Goal: Use online tool/utility: Utilize a website feature to perform a specific function

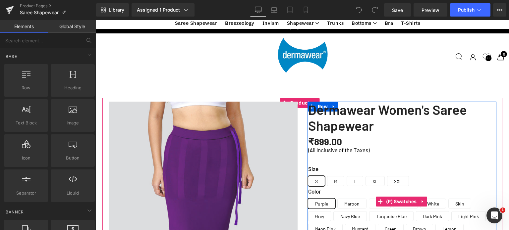
scroll to position [132, 0]
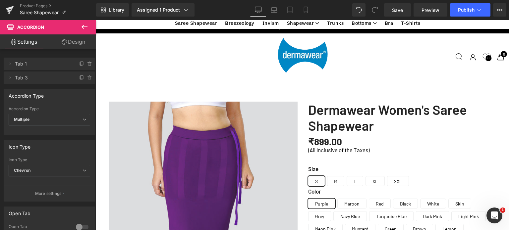
click at [74, 44] on link "Design" at bounding box center [73, 41] width 48 height 15
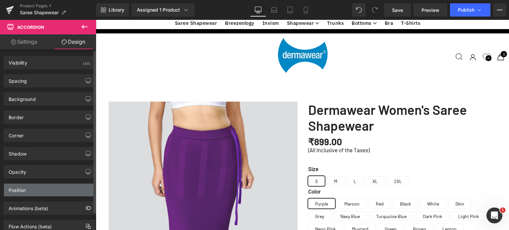
scroll to position [20, 0]
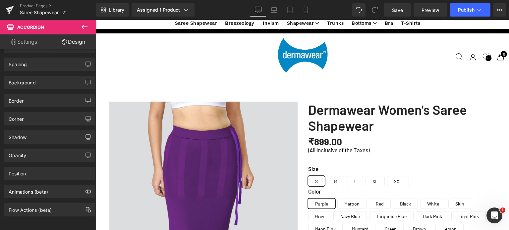
click at [19, 41] on link "Settings" at bounding box center [24, 41] width 48 height 15
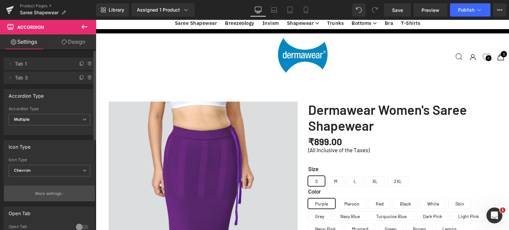
click at [40, 193] on p "More settings" at bounding box center [48, 194] width 26 height 6
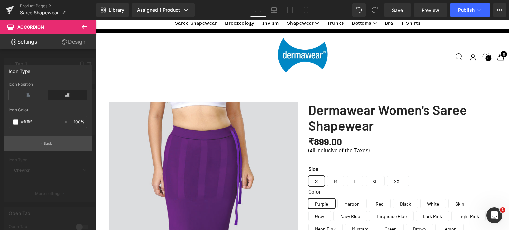
click at [48, 143] on p "Back" at bounding box center [48, 143] width 9 height 5
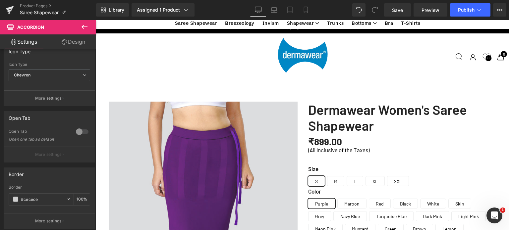
scroll to position [82, 0]
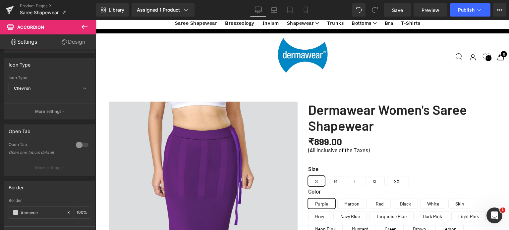
click at [75, 41] on link "Design" at bounding box center [73, 41] width 48 height 15
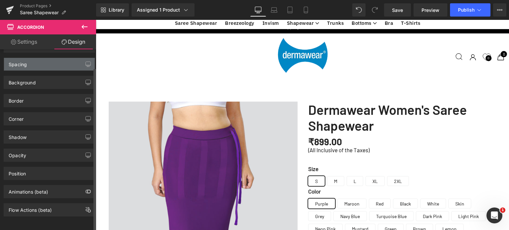
click at [32, 58] on div "Spacing" at bounding box center [49, 64] width 91 height 13
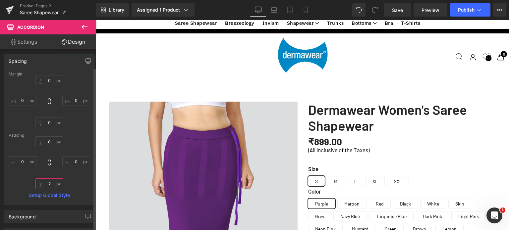
click at [53, 185] on input "2" at bounding box center [49, 183] width 28 height 11
type input "2"
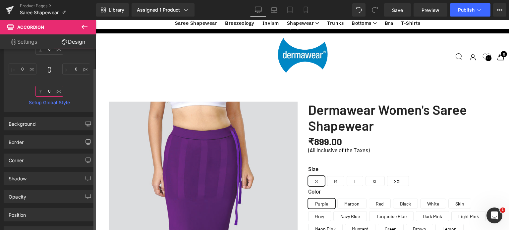
scroll to position [119, 0]
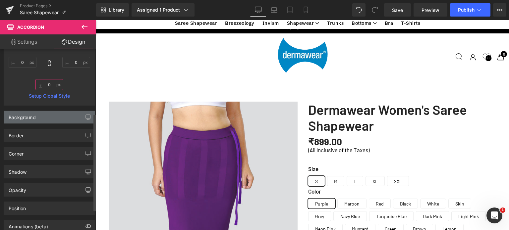
type input "0"
click at [34, 116] on div "Background" at bounding box center [22, 115] width 27 height 9
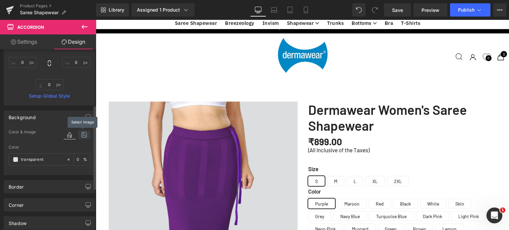
click at [79, 134] on icon at bounding box center [84, 134] width 12 height 9
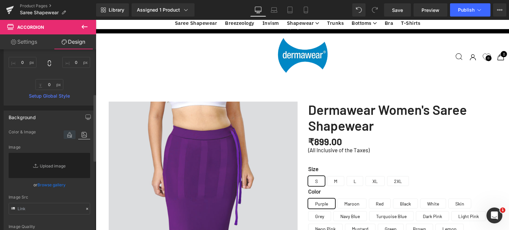
click at [64, 135] on icon at bounding box center [70, 134] width 12 height 9
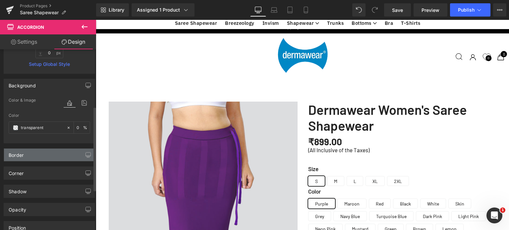
scroll to position [152, 0]
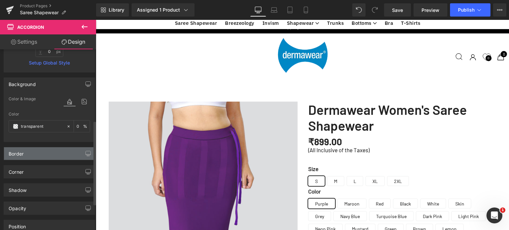
click at [72, 157] on div "Border" at bounding box center [49, 153] width 91 height 13
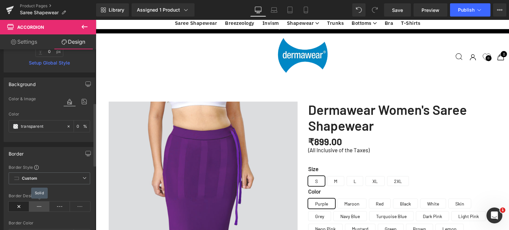
click at [35, 206] on icon at bounding box center [39, 207] width 21 height 10
click at [21, 206] on icon at bounding box center [19, 207] width 21 height 10
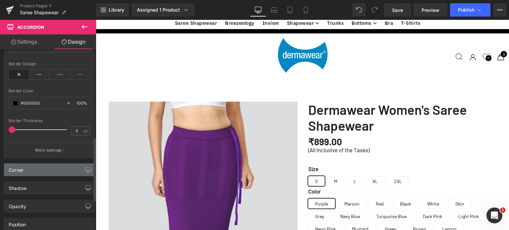
scroll to position [285, 0]
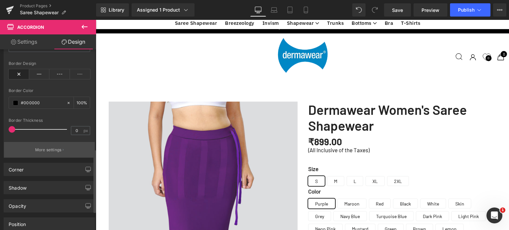
click at [50, 150] on p "More settings" at bounding box center [48, 150] width 26 height 6
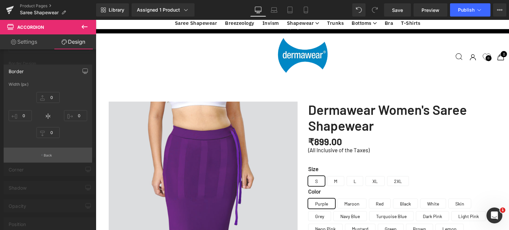
click at [43, 156] on button "Back" at bounding box center [48, 155] width 88 height 15
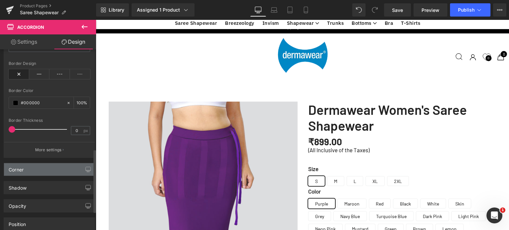
click at [38, 170] on div "Corner" at bounding box center [49, 169] width 91 height 13
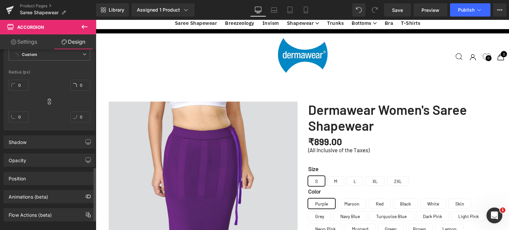
scroll to position [432, 0]
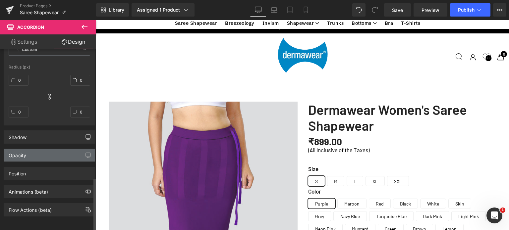
click at [44, 154] on div "Opacity" at bounding box center [49, 155] width 91 height 13
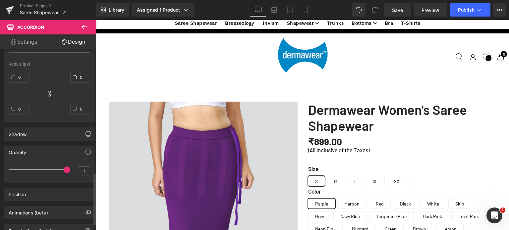
drag, startPoint x: 66, startPoint y: 169, endPoint x: 69, endPoint y: 167, distance: 3.9
click at [69, 167] on div "1" at bounding box center [49, 172] width 81 height 18
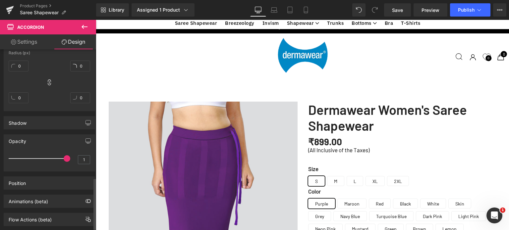
scroll to position [456, 0]
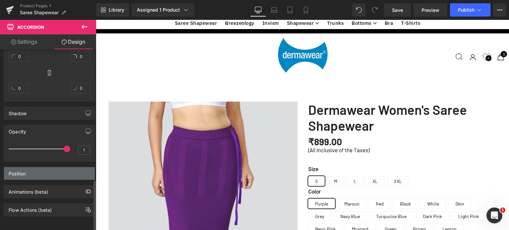
click at [24, 169] on div "Position" at bounding box center [17, 171] width 17 height 9
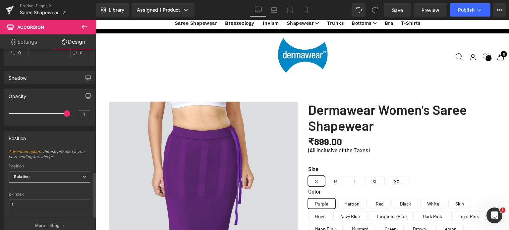
scroll to position [489, 0]
click at [37, 174] on span "Relative" at bounding box center [49, 176] width 81 height 12
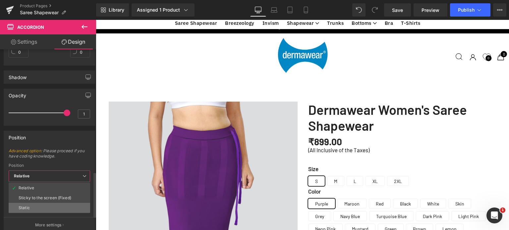
click at [26, 207] on div "Static" at bounding box center [24, 208] width 11 height 5
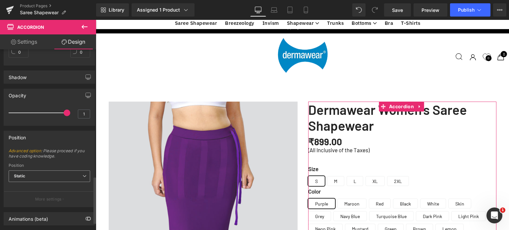
click at [25, 173] on b "Static" at bounding box center [19, 175] width 11 height 5
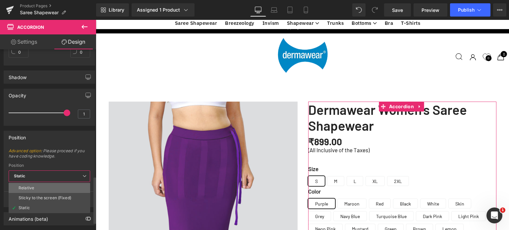
click at [23, 186] on div "Relative" at bounding box center [27, 188] width 16 height 5
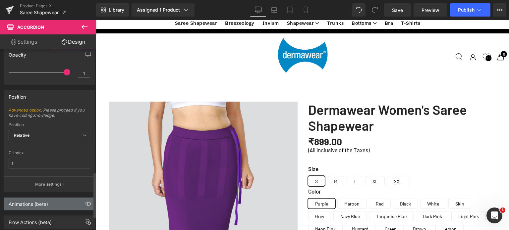
scroll to position [545, 0]
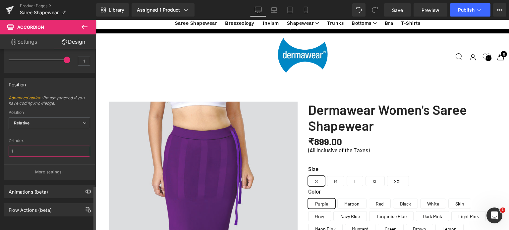
click at [40, 146] on input "1" at bounding box center [49, 151] width 81 height 11
type input "0"
type input "5"
type input "0"
type input "1"
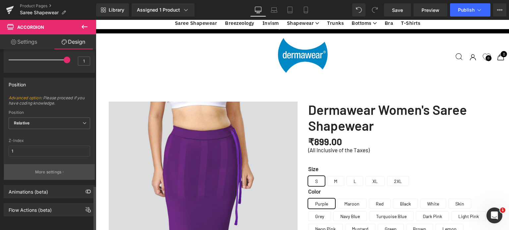
click at [53, 169] on p "More settings" at bounding box center [48, 172] width 26 height 6
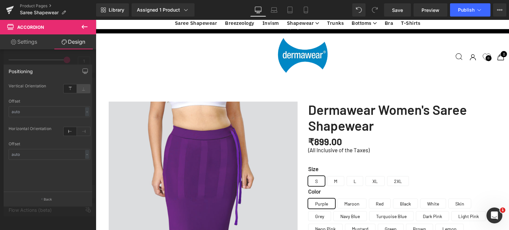
click at [82, 86] on icon at bounding box center [83, 88] width 13 height 9
click at [67, 88] on icon at bounding box center [70, 88] width 13 height 9
click at [46, 199] on p "Back" at bounding box center [48, 199] width 9 height 5
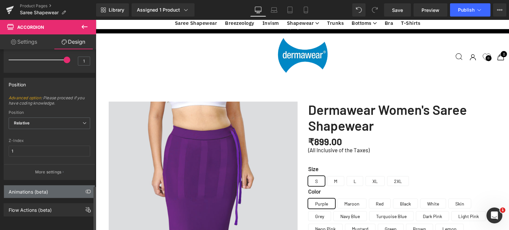
click at [34, 188] on div "Animations (beta)" at bounding box center [28, 189] width 39 height 9
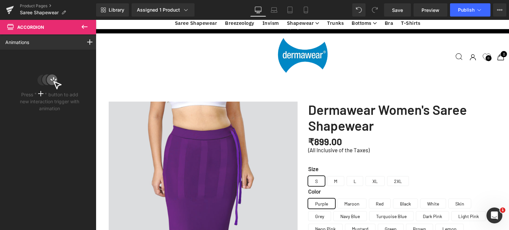
drag, startPoint x: 82, startPoint y: 27, endPoint x: 78, endPoint y: 33, distance: 7.4
click at [83, 27] on icon at bounding box center [84, 27] width 6 height 4
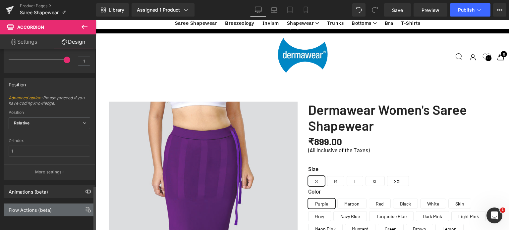
click at [47, 208] on div "Flow Actions (beta)" at bounding box center [30, 208] width 43 height 9
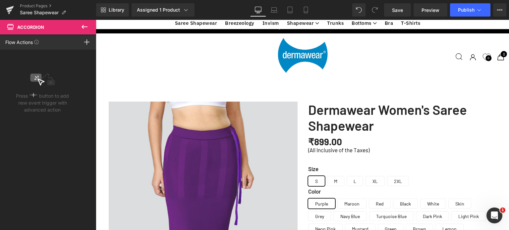
drag, startPoint x: 86, startPoint y: 27, endPoint x: 223, endPoint y: 3, distance: 139.6
click at [86, 27] on icon at bounding box center [84, 27] width 8 height 8
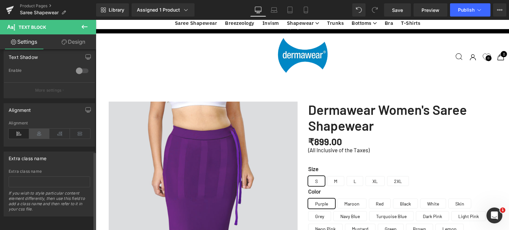
scroll to position [237, 0]
click at [73, 43] on link "Design" at bounding box center [73, 41] width 48 height 15
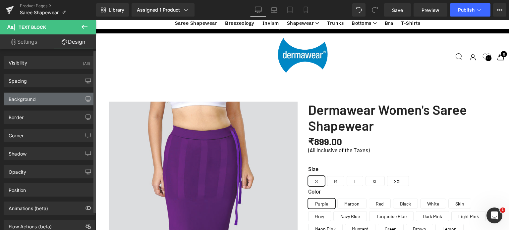
click at [24, 102] on div "Background" at bounding box center [49, 99] width 91 height 13
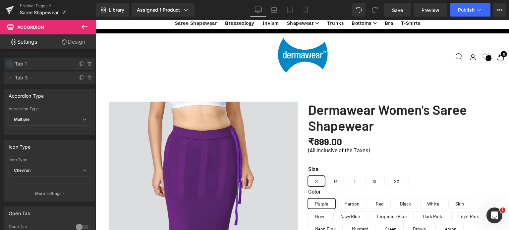
click at [8, 63] on icon at bounding box center [9, 63] width 5 height 5
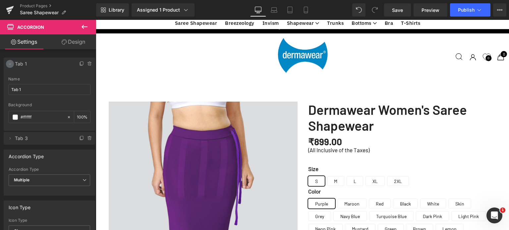
click at [7, 63] on span at bounding box center [10, 64] width 8 height 8
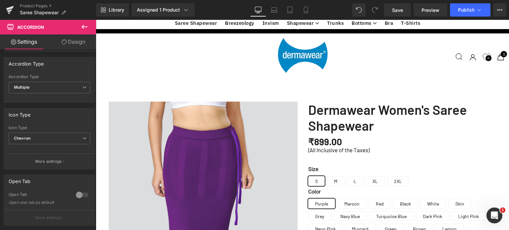
scroll to position [33, 0]
click at [48, 158] on p "More settings" at bounding box center [48, 161] width 26 height 6
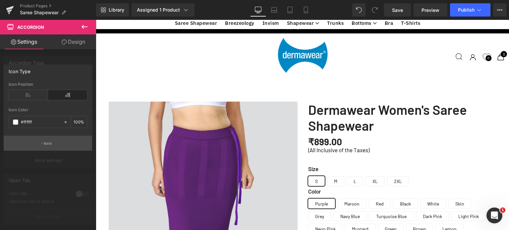
click at [44, 143] on p "Back" at bounding box center [48, 143] width 9 height 5
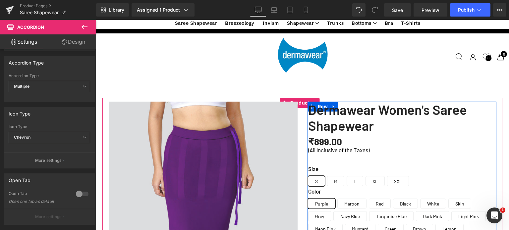
drag, startPoint x: 486, startPoint y: 124, endPoint x: 486, endPoint y: 129, distance: 5.6
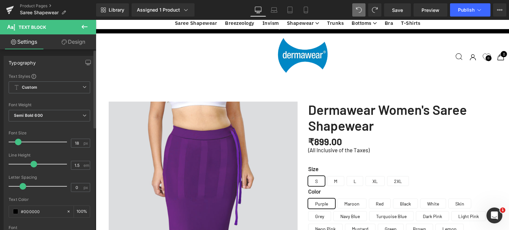
click at [19, 143] on span at bounding box center [18, 142] width 7 height 7
click at [32, 166] on span at bounding box center [33, 164] width 7 height 7
drag, startPoint x: 23, startPoint y: 186, endPoint x: 20, endPoint y: 186, distance: 3.3
click at [20, 186] on span at bounding box center [19, 186] width 7 height 7
click at [78, 188] on input "0" at bounding box center [77, 187] width 12 height 8
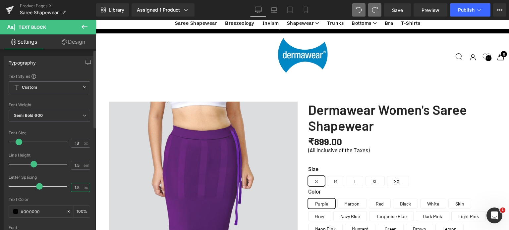
type input "1"
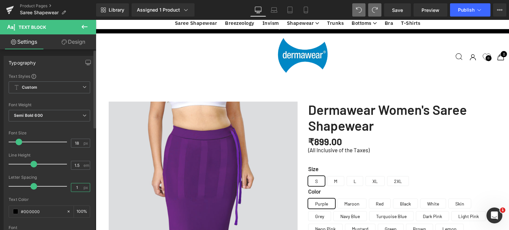
click at [78, 186] on input "1" at bounding box center [77, 187] width 12 height 8
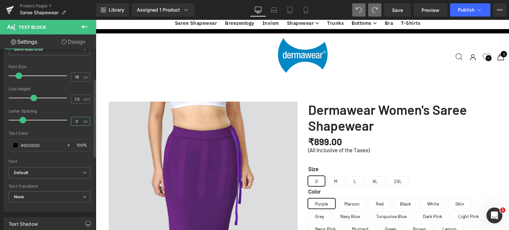
scroll to position [99, 0]
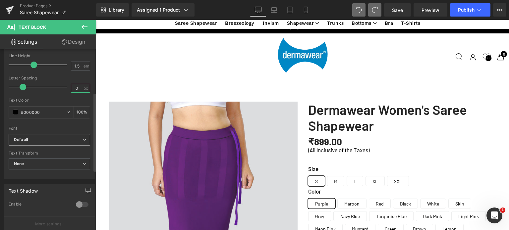
type input "0"
click at [31, 137] on b "Default" at bounding box center [48, 140] width 69 height 6
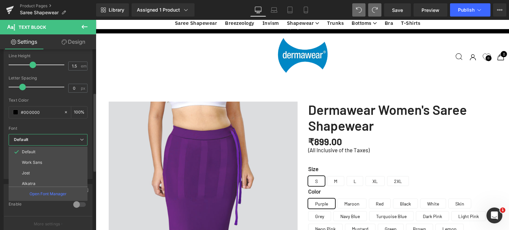
click at [31, 137] on b "Default" at bounding box center [47, 140] width 66 height 6
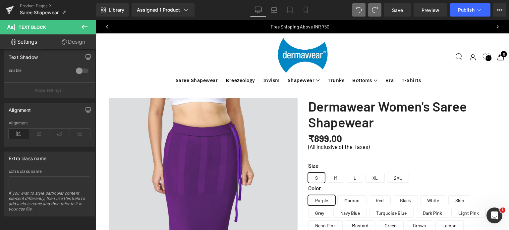
scroll to position [33, 0]
click at [78, 39] on link "Design" at bounding box center [73, 41] width 48 height 15
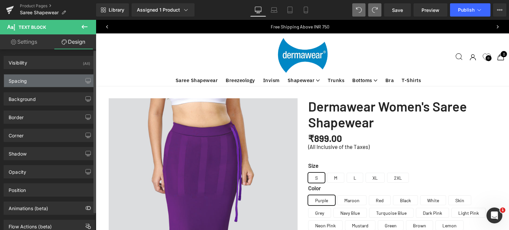
click at [48, 80] on div "Spacing" at bounding box center [49, 80] width 91 height 13
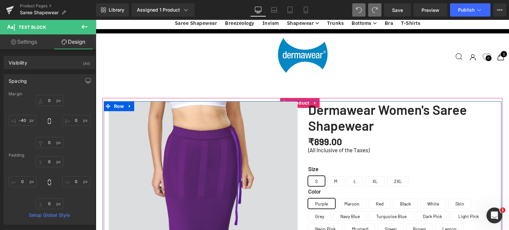
scroll to position [166, 0]
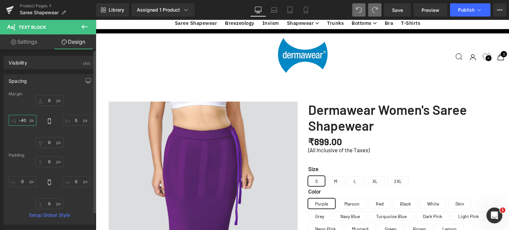
click at [28, 120] on input "-40" at bounding box center [23, 120] width 28 height 11
type input "-40"
click at [51, 159] on input "0" at bounding box center [49, 161] width 28 height 11
click at [80, 161] on div "-25 0 0 0" at bounding box center [49, 182] width 81 height 53
click at [50, 162] on input "-25" at bounding box center [49, 161] width 28 height 11
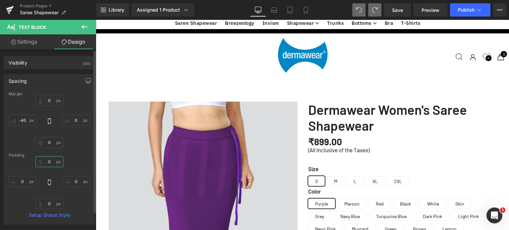
type input "0"
click at [85, 153] on div "Padding" at bounding box center [49, 155] width 81 height 5
click at [48, 204] on input "0" at bounding box center [49, 203] width 28 height 11
click at [75, 202] on div "0 0 -25 0" at bounding box center [49, 182] width 81 height 53
click at [49, 205] on input "-25" at bounding box center [49, 203] width 28 height 11
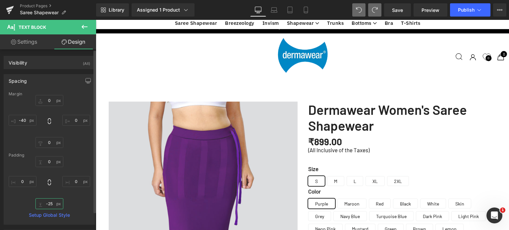
type input "0"
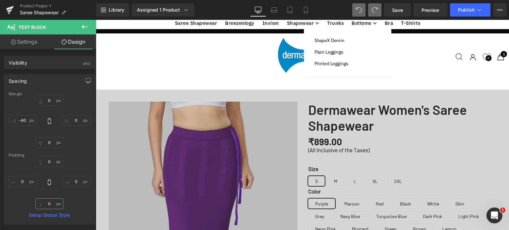
scroll to position [298, 0]
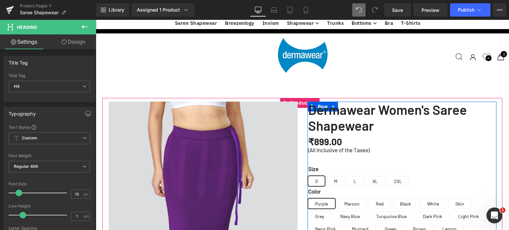
drag, startPoint x: 401, startPoint y: 114, endPoint x: 401, endPoint y: 120, distance: 6.3
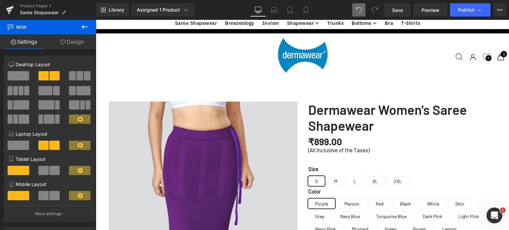
scroll to position [463, 0]
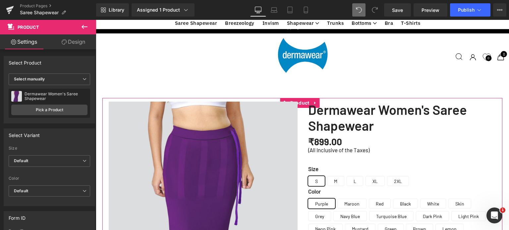
drag, startPoint x: 336, startPoint y: 54, endPoint x: 336, endPoint y: 60, distance: 6.0
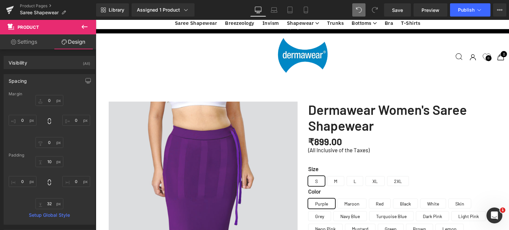
scroll to position [927, 0]
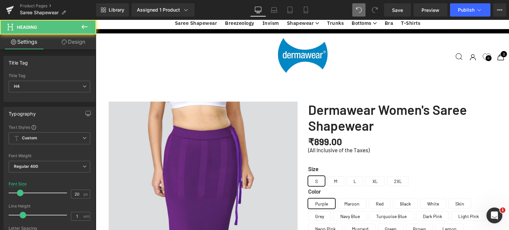
drag, startPoint x: 428, startPoint y: 74, endPoint x: 428, endPoint y: 77, distance: 3.6
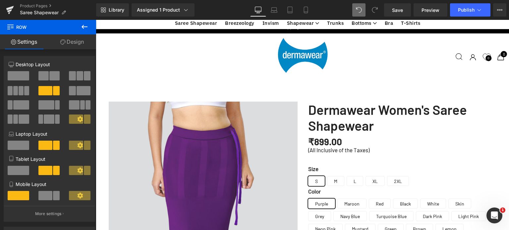
scroll to position [1093, 0]
click at [307, 7] on icon at bounding box center [305, 10] width 7 height 7
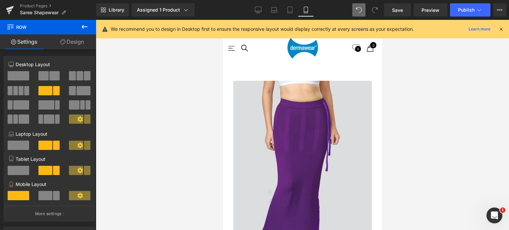
scroll to position [1120, 0]
click at [501, 30] on icon at bounding box center [501, 29] width 6 height 6
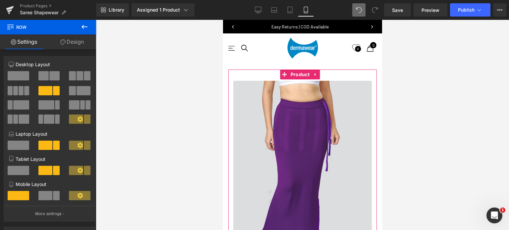
scroll to position [331, 0]
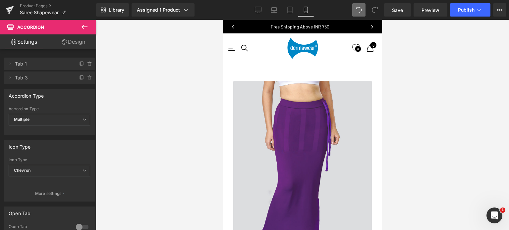
click at [78, 42] on link "Design" at bounding box center [73, 41] width 48 height 15
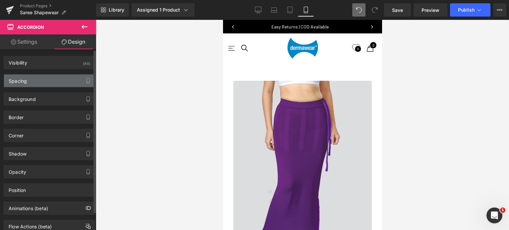
click at [28, 81] on div "Spacing" at bounding box center [49, 80] width 91 height 13
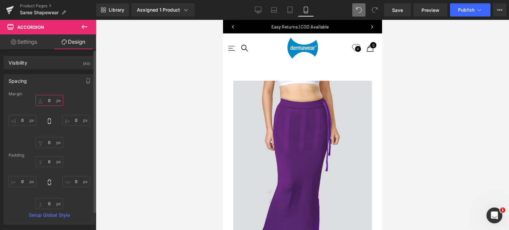
click at [49, 99] on input "0" at bounding box center [49, 100] width 28 height 11
type input "0"
click at [49, 162] on input "0" at bounding box center [49, 161] width 28 height 11
type input "-"
type input "0"
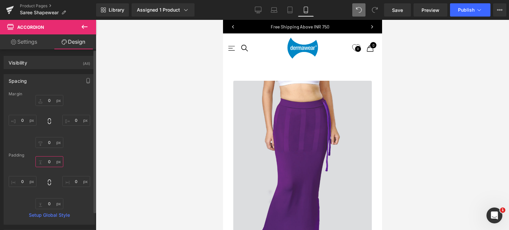
type input "="
type input "-"
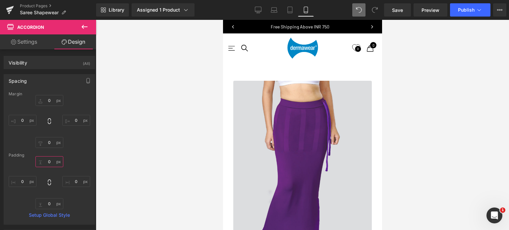
type input "22px"
click at [437, 157] on div at bounding box center [302, 125] width 413 height 210
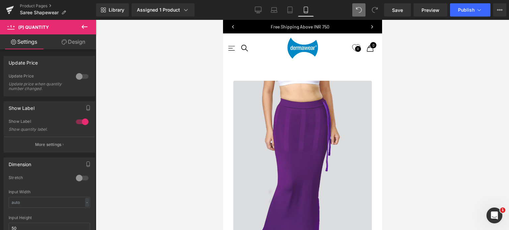
click at [69, 41] on link "Design" at bounding box center [73, 41] width 48 height 15
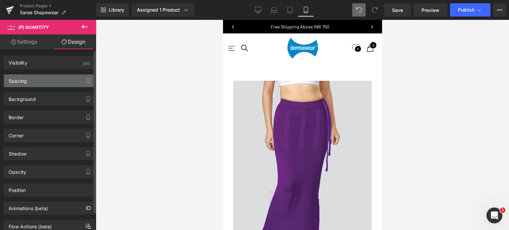
click at [32, 83] on div "Spacing" at bounding box center [49, 80] width 91 height 13
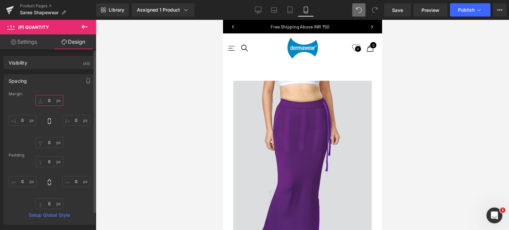
click at [53, 100] on input "text" at bounding box center [49, 100] width 28 height 11
type input "10"
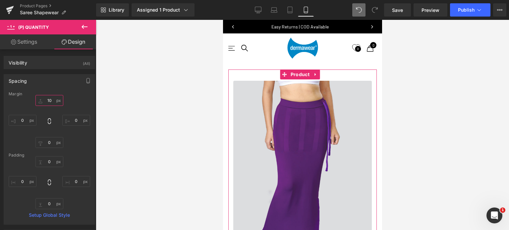
scroll to position [662, 0]
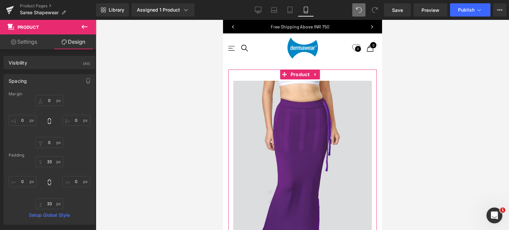
click at [52, 164] on input "33" at bounding box center [49, 161] width 28 height 11
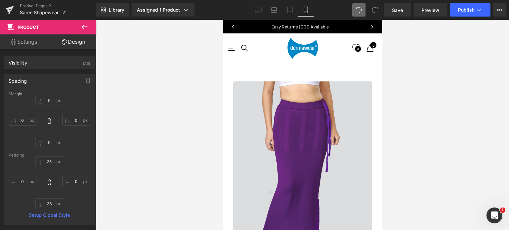
click at [475, 137] on div at bounding box center [302, 125] width 413 height 210
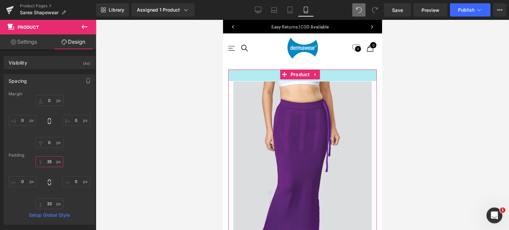
click at [51, 160] on input "35" at bounding box center [49, 161] width 28 height 11
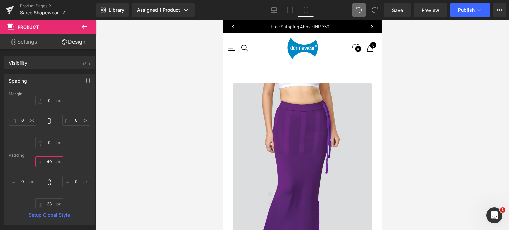
type input "40"
click at [467, 133] on div at bounding box center [302, 125] width 413 height 210
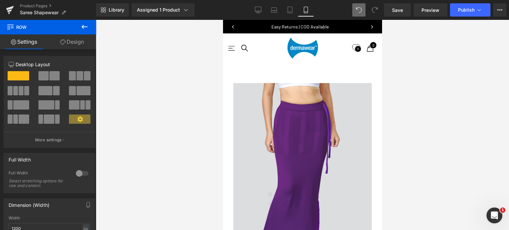
drag, startPoint x: 276, startPoint y: 91, endPoint x: 276, endPoint y: 95, distance: 4.4
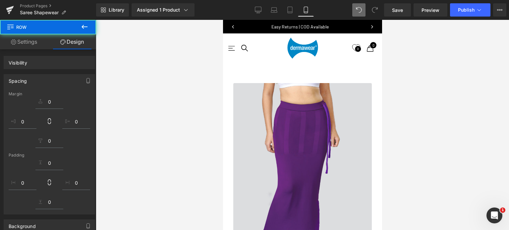
click at [497, 119] on div at bounding box center [302, 125] width 413 height 210
click at [445, 119] on div at bounding box center [302, 125] width 413 height 210
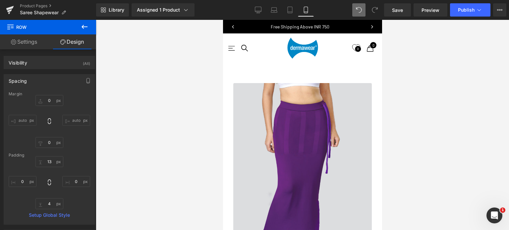
click at [46, 161] on input "13" at bounding box center [49, 161] width 28 height 11
type input "15"
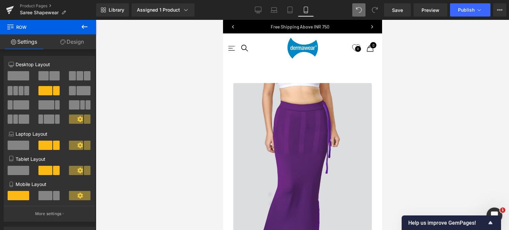
scroll to position [1192, 0]
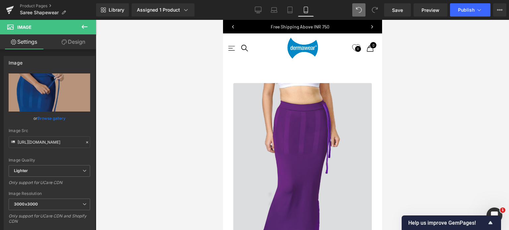
click at [84, 44] on link "Design" at bounding box center [73, 41] width 48 height 15
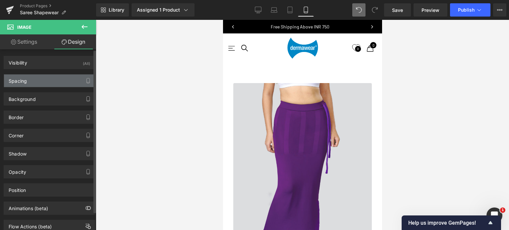
click at [39, 81] on div "Spacing" at bounding box center [49, 80] width 91 height 13
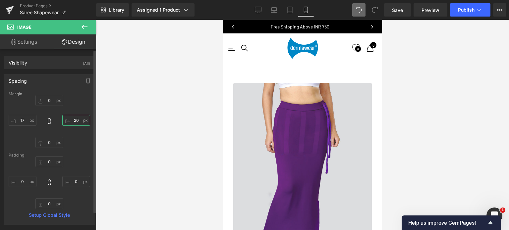
click at [80, 120] on input "20" at bounding box center [76, 120] width 28 height 11
type input "-14"
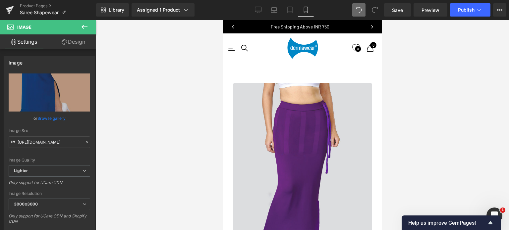
click at [79, 42] on link "Design" at bounding box center [73, 41] width 48 height 15
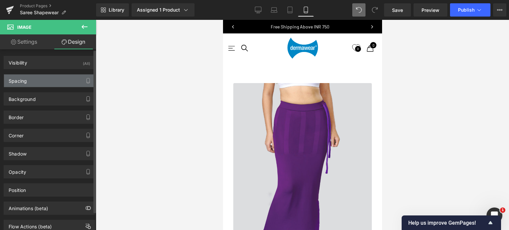
click at [40, 79] on div "Spacing" at bounding box center [49, 80] width 91 height 13
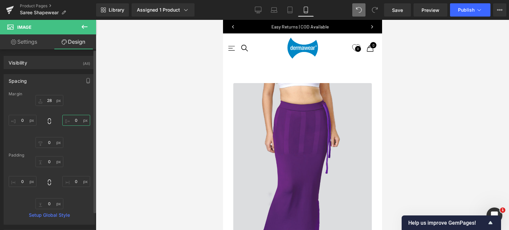
click at [77, 122] on input "0" at bounding box center [76, 120] width 28 height 11
type input "-14"
click at [22, 121] on input "0" at bounding box center [23, 120] width 28 height 11
type input "-14"
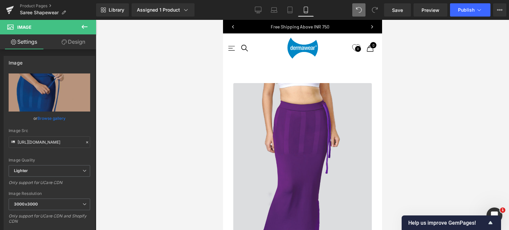
click at [78, 42] on link "Design" at bounding box center [73, 41] width 48 height 15
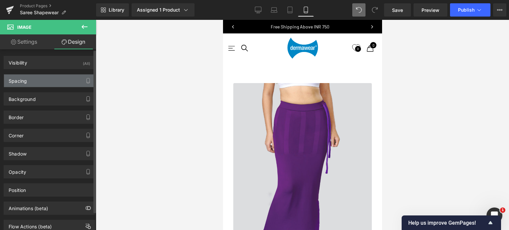
click at [41, 82] on div "Spacing" at bounding box center [49, 80] width 91 height 13
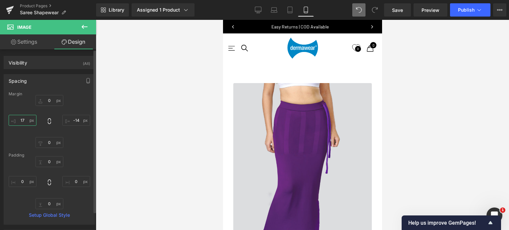
click at [27, 119] on input "17" at bounding box center [23, 120] width 28 height 11
type input "-14"
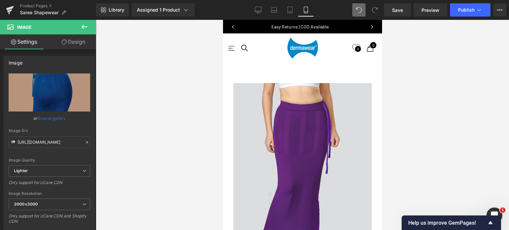
click at [65, 47] on link "Design" at bounding box center [73, 41] width 48 height 15
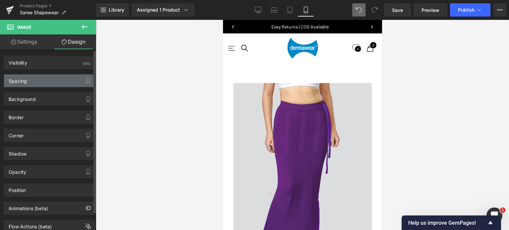
click at [34, 83] on div "Spacing" at bounding box center [49, 80] width 91 height 13
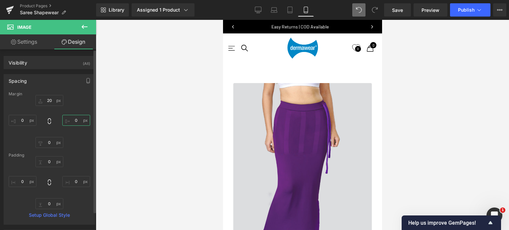
click at [77, 120] on input "0" at bounding box center [76, 120] width 28 height 11
type input "-14"
click at [28, 121] on input "0" at bounding box center [23, 120] width 28 height 11
type input "-14"
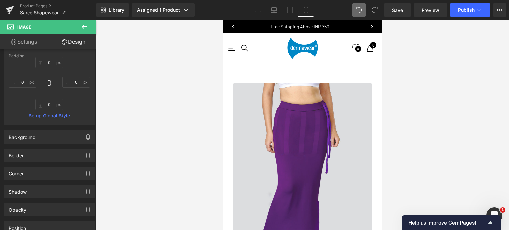
scroll to position [1523, 0]
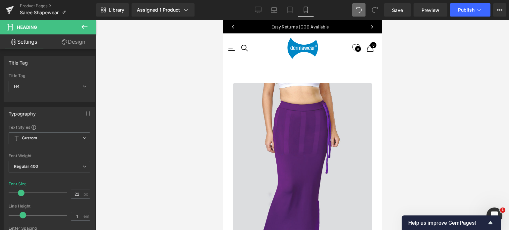
drag, startPoint x: 305, startPoint y: 144, endPoint x: 644, endPoint y: 163, distance: 339.2
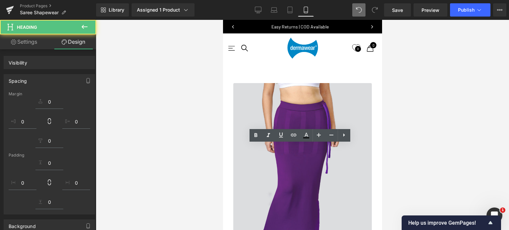
click at [421, 143] on div at bounding box center [302, 125] width 413 height 210
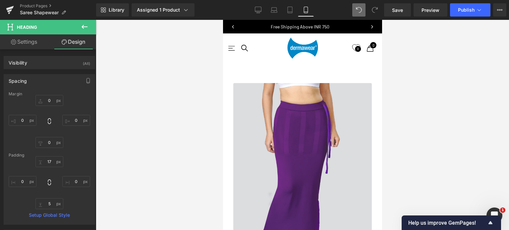
click at [458, 154] on div at bounding box center [302, 125] width 413 height 210
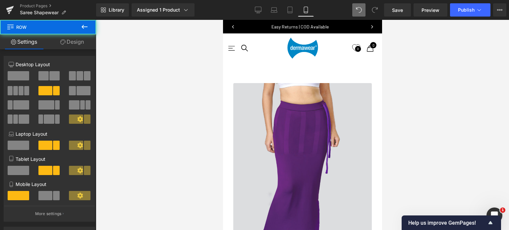
scroll to position [1457, 0]
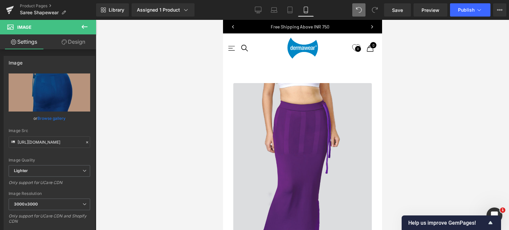
click at [73, 42] on link "Design" at bounding box center [73, 41] width 48 height 15
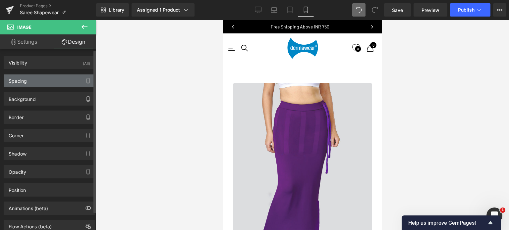
click at [38, 81] on div "Spacing" at bounding box center [49, 80] width 91 height 13
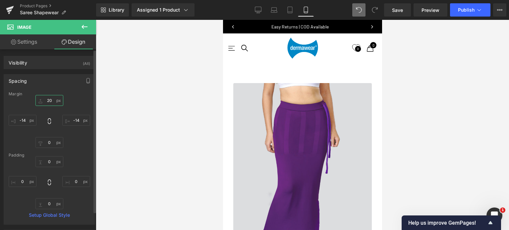
click at [51, 101] on input "text" at bounding box center [49, 100] width 28 height 11
click at [51, 101] on input "30" at bounding box center [49, 100] width 28 height 11
type input "35"
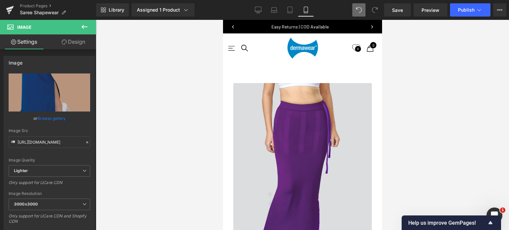
click at [74, 42] on link "Design" at bounding box center [73, 41] width 48 height 15
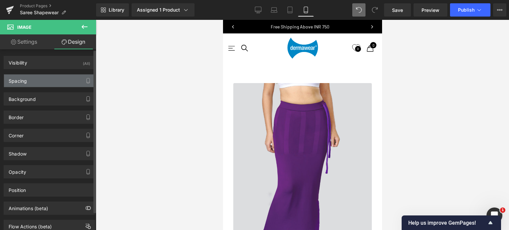
click at [49, 83] on div "Spacing" at bounding box center [49, 80] width 91 height 13
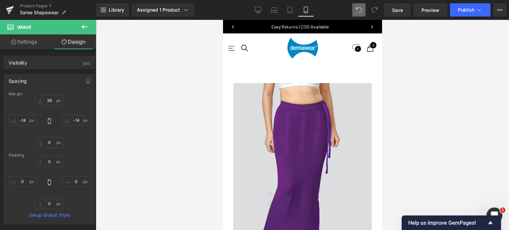
scroll to position [1424, 0]
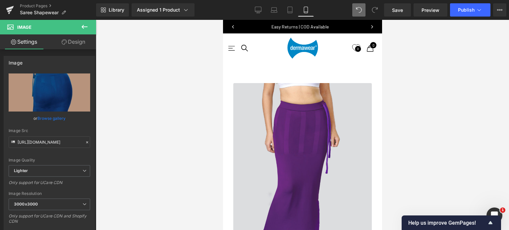
click at [76, 43] on link "Design" at bounding box center [73, 41] width 48 height 15
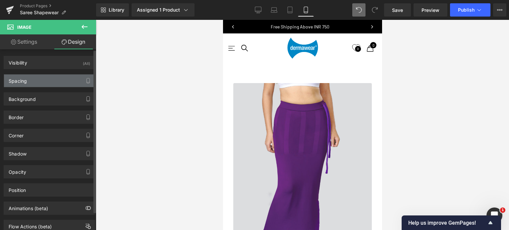
click at [33, 82] on div "Spacing" at bounding box center [49, 80] width 91 height 13
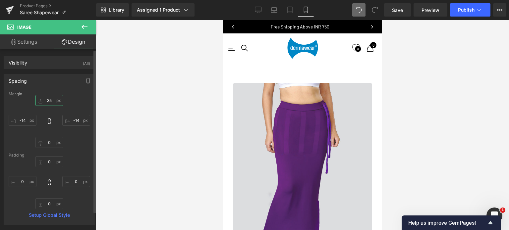
click at [52, 98] on input "35" at bounding box center [49, 100] width 28 height 11
type input "28"
click at [424, 123] on div at bounding box center [302, 125] width 413 height 210
click at [486, 146] on div at bounding box center [302, 125] width 413 height 210
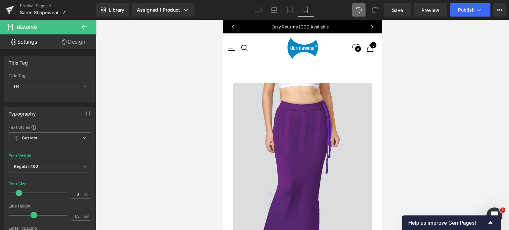
click at [75, 40] on link "Design" at bounding box center [73, 41] width 48 height 15
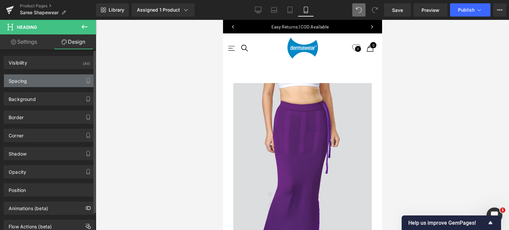
click at [25, 81] on div "Spacing" at bounding box center [18, 78] width 18 height 9
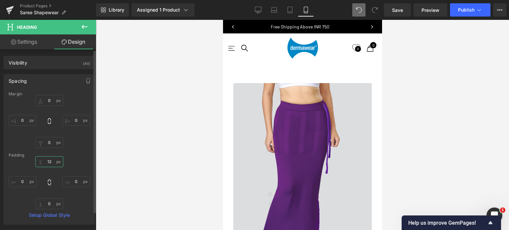
drag, startPoint x: 52, startPoint y: 161, endPoint x: 76, endPoint y: 161, distance: 24.8
click at [52, 161] on input "12" at bounding box center [49, 161] width 28 height 11
type input "0"
type input "1"
type input "5"
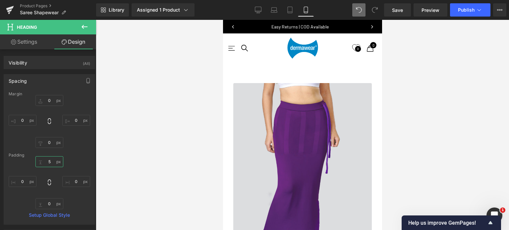
scroll to position [1523, 0]
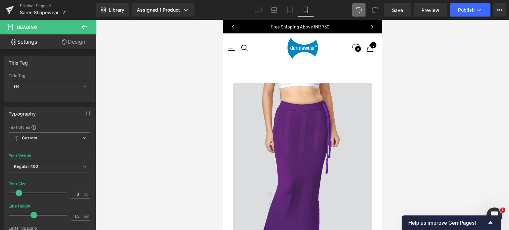
drag, startPoint x: 75, startPoint y: 40, endPoint x: 38, endPoint y: 96, distance: 66.9
click at [75, 40] on link "Design" at bounding box center [73, 41] width 48 height 15
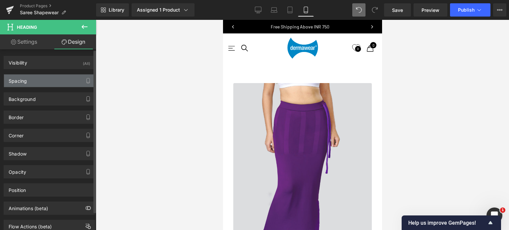
click at [36, 81] on div "Spacing" at bounding box center [49, 80] width 91 height 13
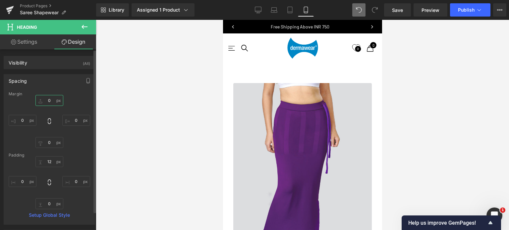
click at [50, 100] on input "text" at bounding box center [49, 100] width 28 height 11
click at [49, 161] on input "text" at bounding box center [49, 161] width 28 height 11
type input "5"
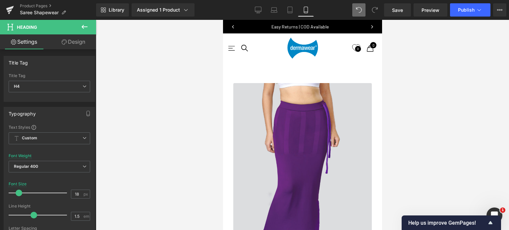
drag, startPoint x: 74, startPoint y: 42, endPoint x: 36, endPoint y: 87, distance: 59.4
click at [74, 42] on link "Design" at bounding box center [73, 41] width 48 height 15
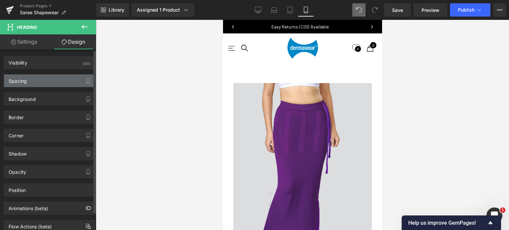
click at [40, 79] on div "Spacing" at bounding box center [49, 80] width 91 height 13
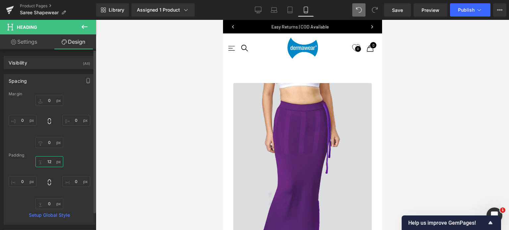
click at [52, 158] on input "12" at bounding box center [49, 161] width 28 height 11
type input "5"
click at [259, 10] on icon at bounding box center [258, 10] width 7 height 7
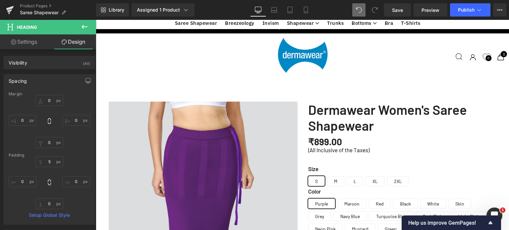
scroll to position [1154, 0]
click at [274, 11] on icon at bounding box center [273, 10] width 7 height 7
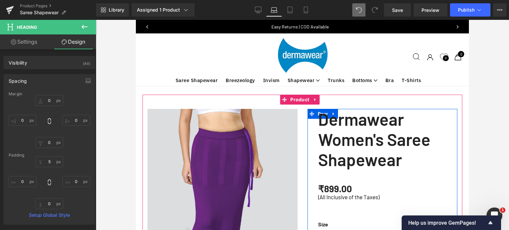
scroll to position [0, 0]
click at [380, 143] on span "(P) Title" at bounding box center [386, 140] width 22 height 10
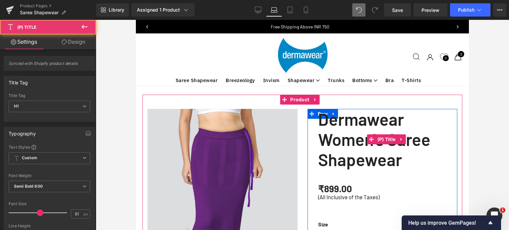
click at [328, 129] on link "Dermawear Women's Saree Shapewear" at bounding box center [387, 139] width 139 height 61
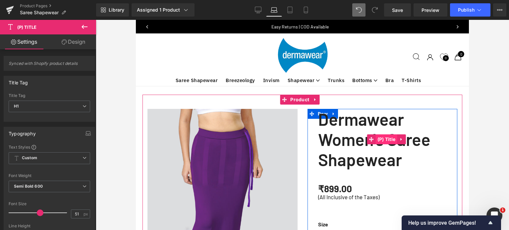
click at [384, 142] on span "(P) Title" at bounding box center [386, 139] width 22 height 10
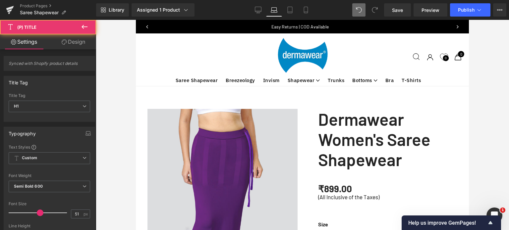
click at [73, 41] on link "Design" at bounding box center [73, 41] width 48 height 15
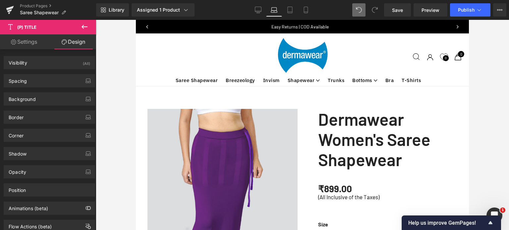
click at [26, 43] on link "Settings" at bounding box center [24, 41] width 48 height 15
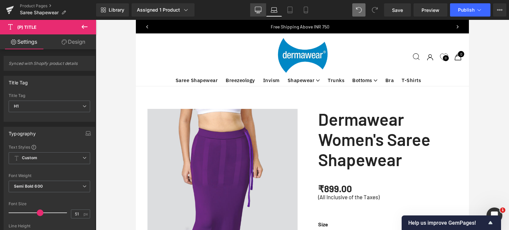
drag, startPoint x: 256, startPoint y: 10, endPoint x: 244, endPoint y: 84, distance: 74.6
click at [256, 10] on icon at bounding box center [258, 10] width 7 height 7
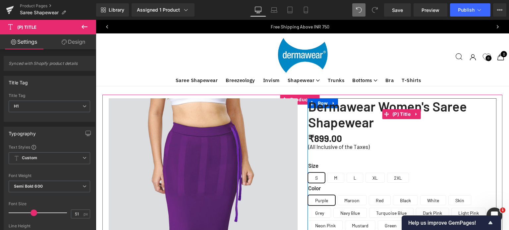
click at [399, 107] on link "Dermawear Women's Saree Shapewear" at bounding box center [402, 114] width 188 height 32
click at [399, 118] on span "(P) Title" at bounding box center [401, 114] width 22 height 10
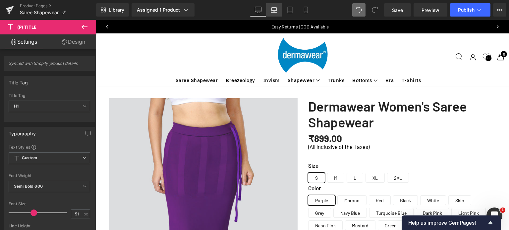
click at [273, 11] on icon at bounding box center [274, 12] width 6 height 2
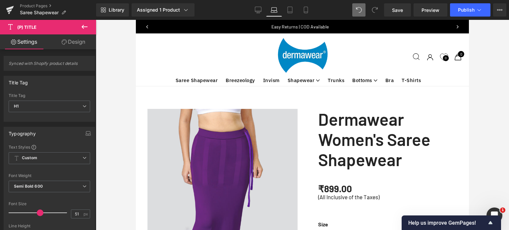
scroll to position [11, 0]
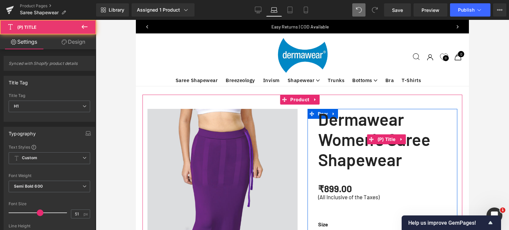
click at [371, 121] on link "Dermawear Women's Saree Shapewear" at bounding box center [387, 139] width 139 height 61
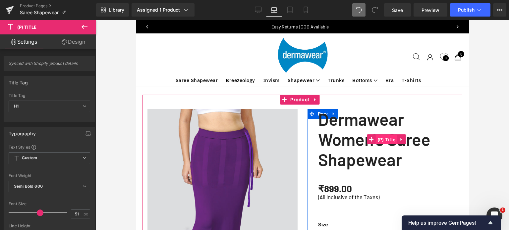
click at [388, 135] on span "(P) Title" at bounding box center [386, 140] width 22 height 10
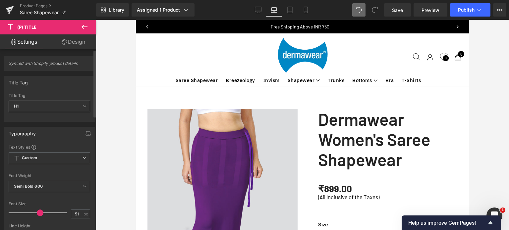
click at [53, 107] on span "H1" at bounding box center [49, 107] width 81 height 12
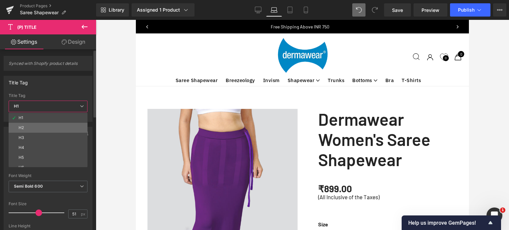
click at [25, 125] on li "H2" at bounding box center [50, 128] width 82 height 10
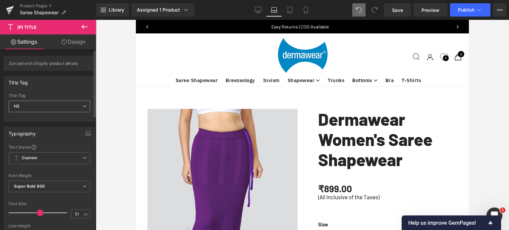
click at [28, 104] on span "H2" at bounding box center [49, 107] width 81 height 12
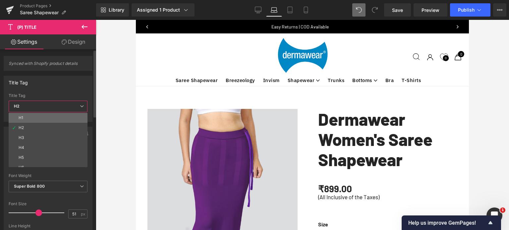
click at [19, 117] on div "H1" at bounding box center [21, 118] width 5 height 5
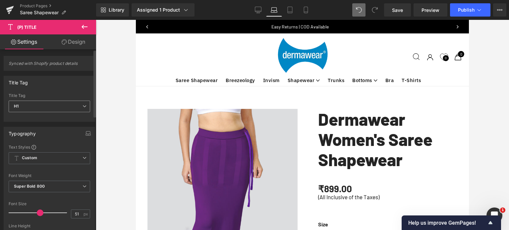
click at [24, 106] on span "H1" at bounding box center [49, 107] width 81 height 12
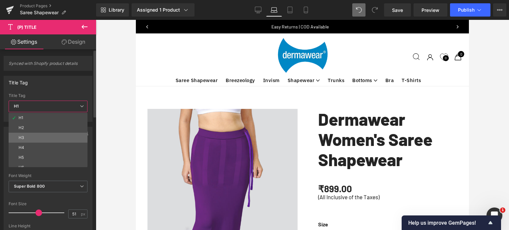
click at [18, 135] on li "H3" at bounding box center [50, 138] width 82 height 10
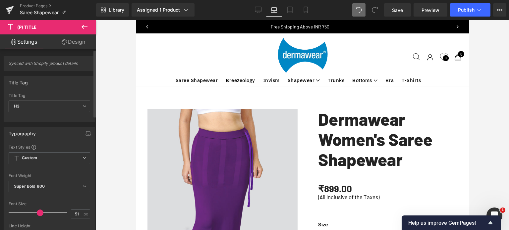
click at [21, 104] on span "H3" at bounding box center [49, 107] width 81 height 12
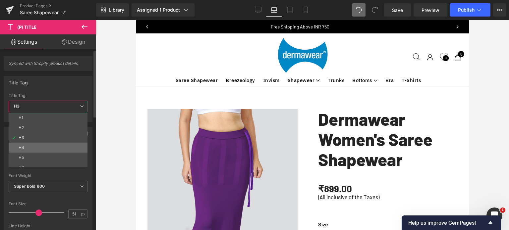
click at [18, 145] on li "H4" at bounding box center [50, 148] width 82 height 10
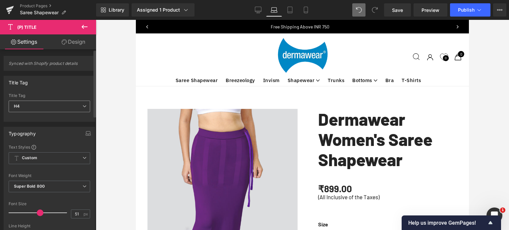
click at [30, 102] on span "H4" at bounding box center [49, 107] width 81 height 12
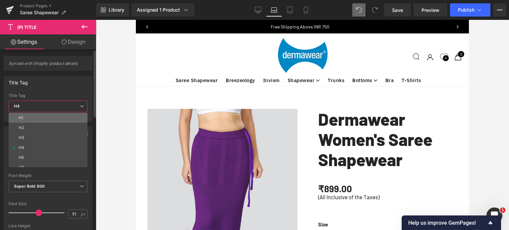
click at [23, 116] on li "H1" at bounding box center [50, 118] width 82 height 10
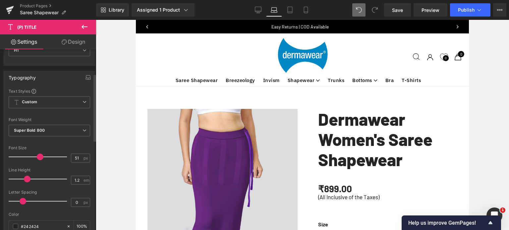
scroll to position [66, 0]
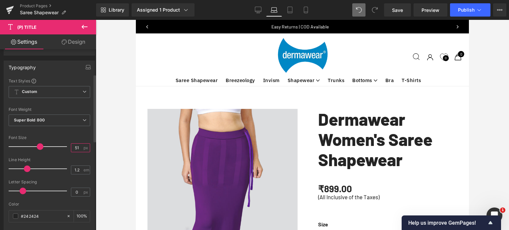
click at [75, 147] on input "51" at bounding box center [77, 148] width 12 height 8
type input "40"
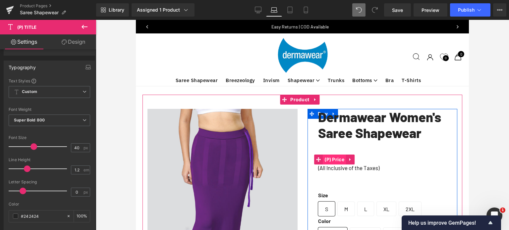
drag, startPoint x: 374, startPoint y: 153, endPoint x: 337, endPoint y: 159, distance: 37.3
click at [374, 153] on div "₹899.00 -[DEMOGRAPHIC_DATA]% OFF" at bounding box center [387, 159] width 139 height 17
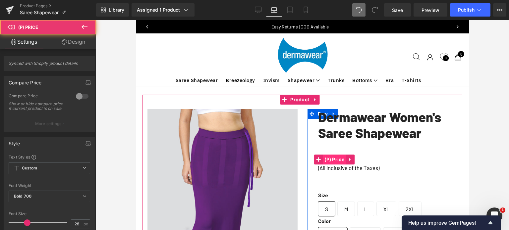
click at [334, 155] on span "(P) Price" at bounding box center [333, 160] width 23 height 10
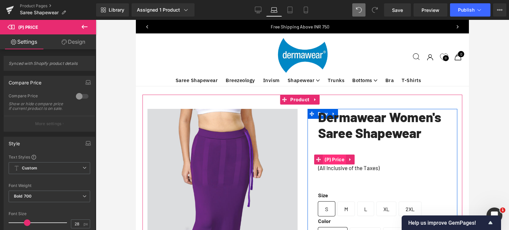
click at [330, 156] on span "(P) Price" at bounding box center [333, 160] width 23 height 10
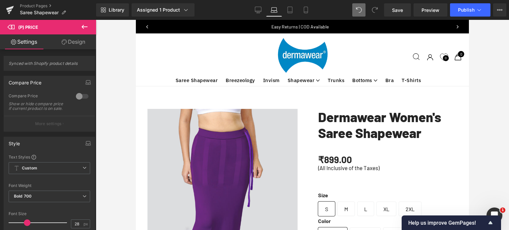
click at [70, 40] on link "Design" at bounding box center [73, 41] width 48 height 15
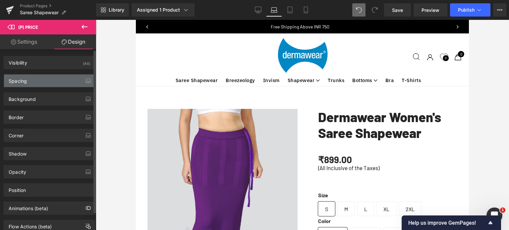
click at [32, 82] on div "Spacing" at bounding box center [49, 80] width 91 height 13
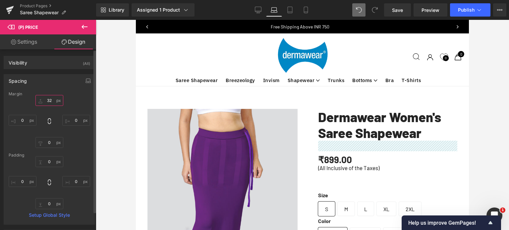
click at [49, 100] on input "text" at bounding box center [49, 100] width 28 height 11
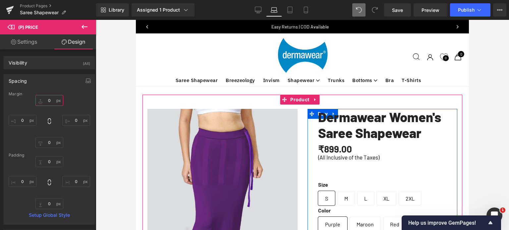
type input "0"
drag, startPoint x: 342, startPoint y: 175, endPoint x: 352, endPoint y: 176, distance: 10.0
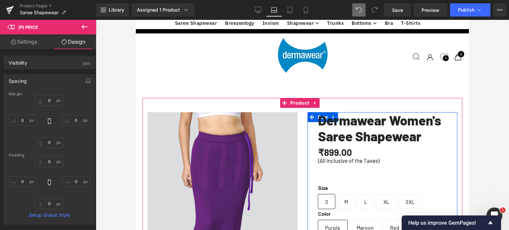
click at [360, 194] on span "L" at bounding box center [365, 201] width 17 height 15
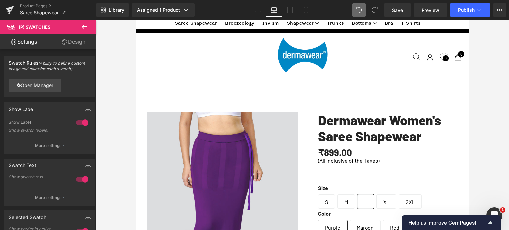
click at [76, 41] on link "Design" at bounding box center [73, 41] width 48 height 15
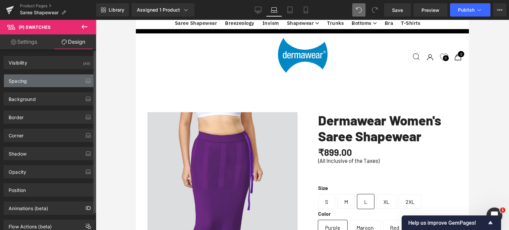
click at [22, 81] on div "Spacing" at bounding box center [18, 78] width 18 height 9
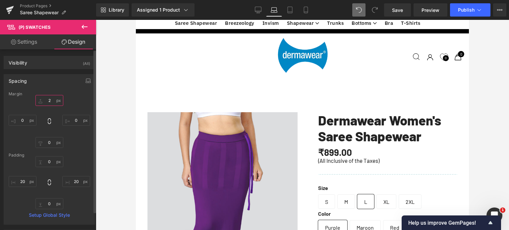
click at [52, 101] on input "text" at bounding box center [49, 100] width 28 height 11
type input "0"
type input "-20"
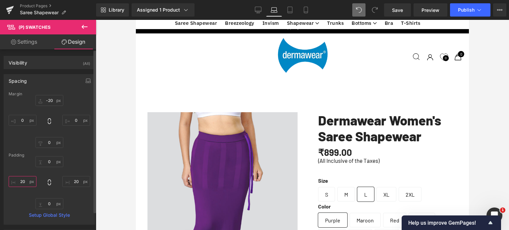
click at [25, 180] on input "text" at bounding box center [23, 181] width 28 height 11
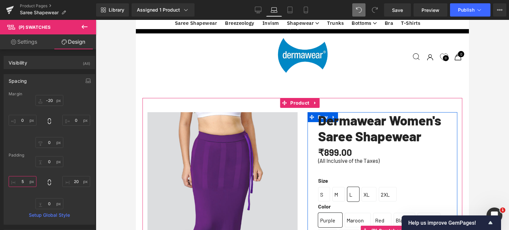
type input "5"
click at [321, 187] on span "S" at bounding box center [324, 194] width 12 height 15
click at [383, 226] on span "(P) Swatches" at bounding box center [386, 231] width 34 height 10
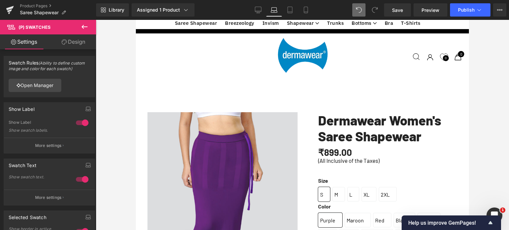
click at [74, 40] on link "Design" at bounding box center [73, 41] width 48 height 15
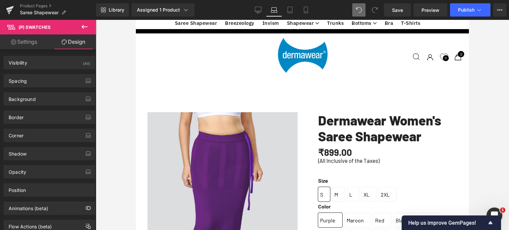
click at [35, 41] on link "Settings" at bounding box center [24, 41] width 48 height 15
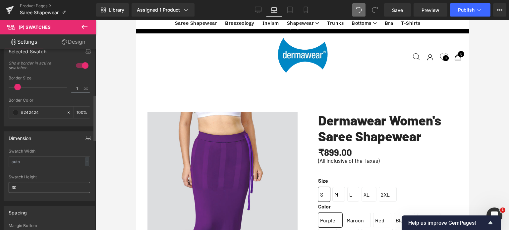
scroll to position [166, 0]
click at [36, 163] on input "text" at bounding box center [49, 162] width 81 height 11
type input "50"
click at [54, 186] on input "30" at bounding box center [49, 187] width 81 height 11
type input "30"
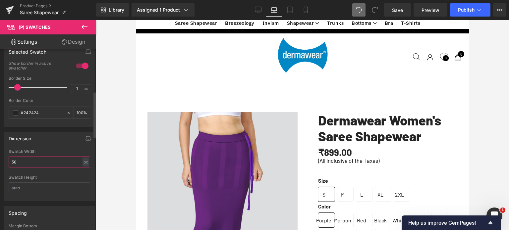
click at [32, 161] on input "50" at bounding box center [49, 162] width 81 height 11
click at [32, 186] on input "text" at bounding box center [49, 187] width 81 height 11
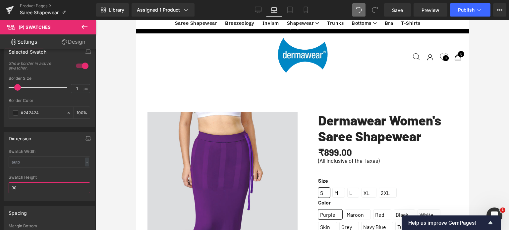
type input "30"
click at [73, 40] on link "Design" at bounding box center [73, 41] width 48 height 15
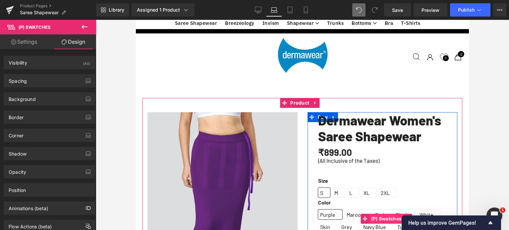
click at [383, 214] on span "(P) Swatches" at bounding box center [386, 219] width 34 height 10
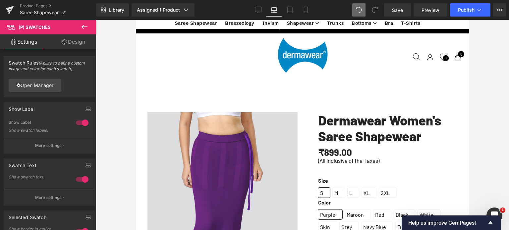
click at [77, 42] on link "Design" at bounding box center [73, 41] width 48 height 15
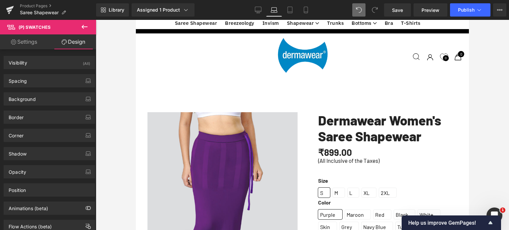
click at [30, 42] on link "Settings" at bounding box center [24, 41] width 48 height 15
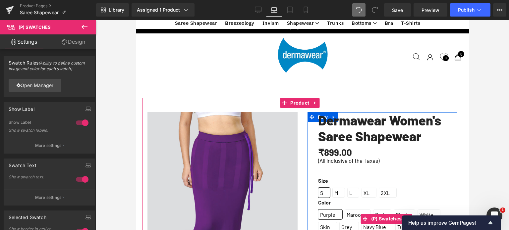
click at [323, 199] on label "Color" at bounding box center [387, 204] width 139 height 10
click at [328, 177] on label "Size" at bounding box center [387, 182] width 139 height 10
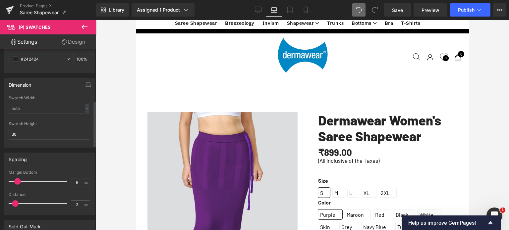
scroll to position [232, 0]
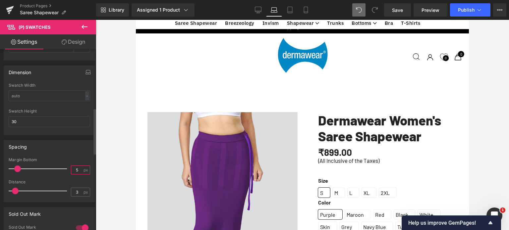
click at [77, 168] on input "5" at bounding box center [77, 170] width 12 height 8
type input "1"
type input "10"
click at [77, 191] on input "3" at bounding box center [77, 192] width 12 height 8
type input "0"
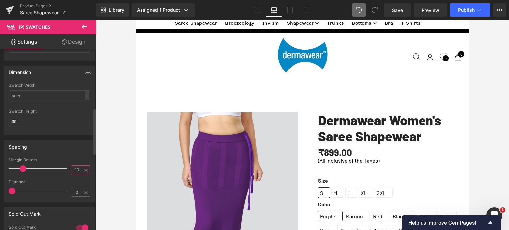
click at [76, 169] on input "10" at bounding box center [77, 170] width 12 height 8
type input "15"
click at [78, 190] on input "0" at bounding box center [77, 192] width 12 height 8
type input "0"
type input "-5"
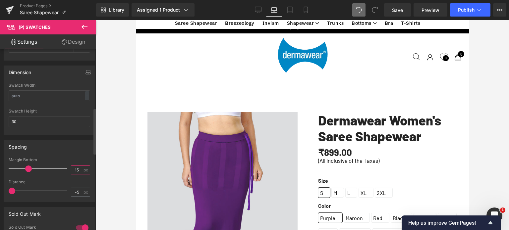
click at [79, 168] on input "15" at bounding box center [77, 170] width 12 height 8
type input "1"
type input "15"
click at [78, 192] on input "-5" at bounding box center [77, 192] width 12 height 8
type input "0"
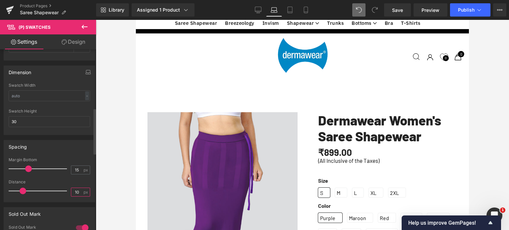
type input "0"
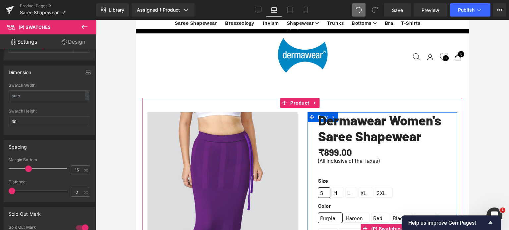
click at [411, 177] on div "Size S M L XL 2XL" at bounding box center [387, 189] width 139 height 25
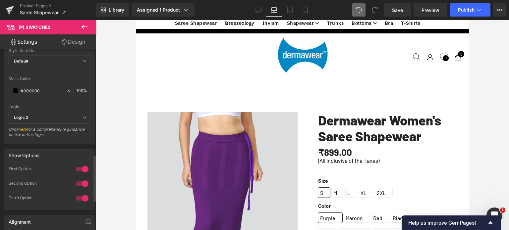
scroll to position [463, 0]
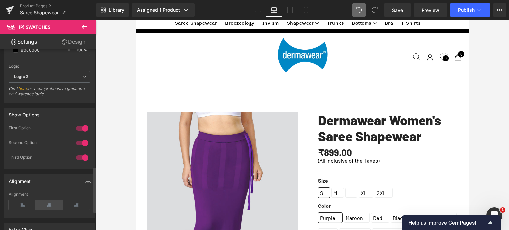
click at [47, 205] on icon at bounding box center [49, 205] width 27 height 10
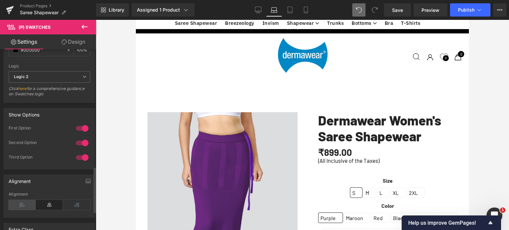
click at [23, 203] on icon at bounding box center [22, 205] width 27 height 10
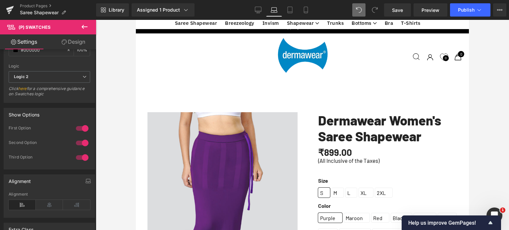
click at [75, 43] on link "Design" at bounding box center [73, 41] width 48 height 15
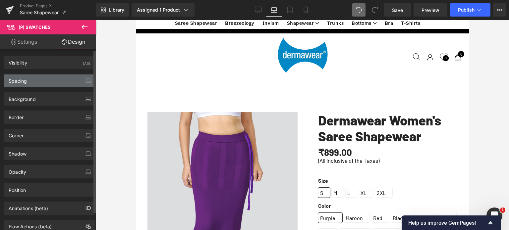
click at [36, 81] on div "Spacing" at bounding box center [49, 80] width 91 height 13
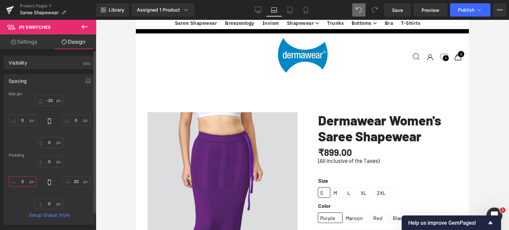
click at [23, 182] on input "5" at bounding box center [23, 181] width 28 height 11
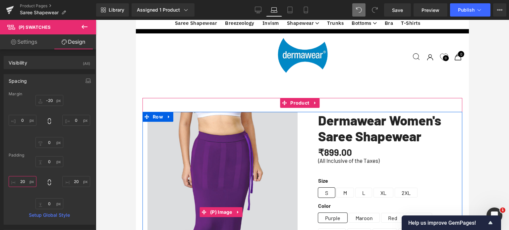
type input "2"
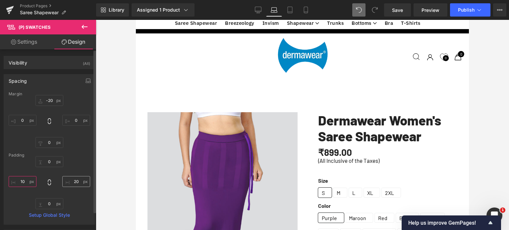
type input "10"
click at [77, 181] on input "20" at bounding box center [76, 181] width 28 height 11
type input "10"
click at [52, 159] on input "0" at bounding box center [49, 161] width 28 height 11
click at [78, 161] on div "-10 10 0 10" at bounding box center [49, 182] width 81 height 53
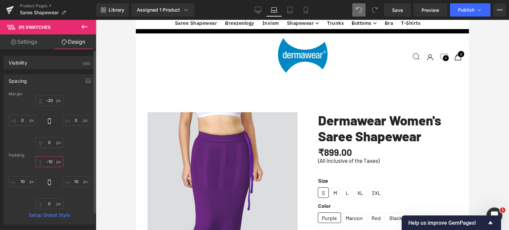
click at [52, 160] on input "-10" at bounding box center [49, 161] width 28 height 11
type input "0"
click at [87, 80] on icon "button" at bounding box center [88, 80] width 4 height 3
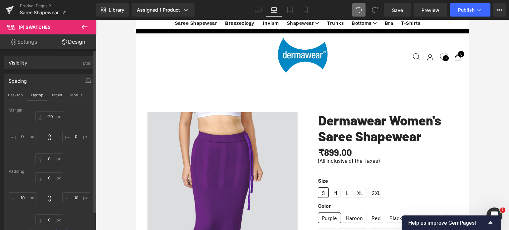
click at [33, 43] on link "Settings" at bounding box center [24, 41] width 48 height 15
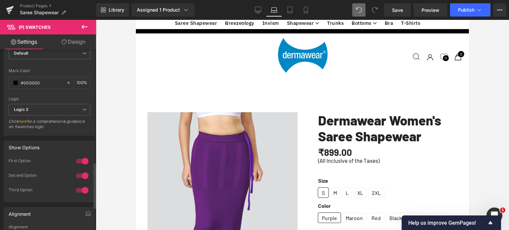
scroll to position [430, 0]
click at [45, 113] on span "Logic 2" at bounding box center [49, 110] width 81 height 12
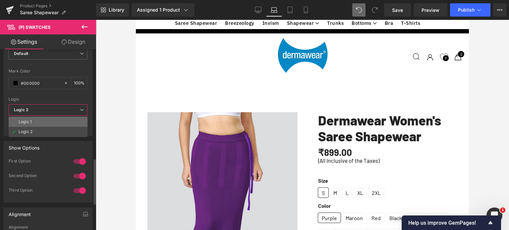
click at [32, 120] on li "Logic 1" at bounding box center [48, 122] width 79 height 10
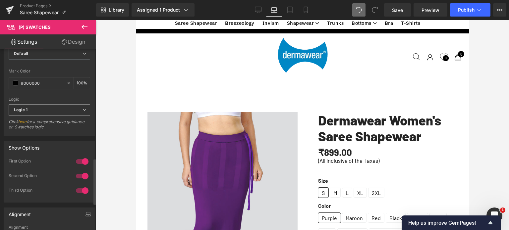
click at [37, 111] on span "Logic 1" at bounding box center [49, 110] width 81 height 12
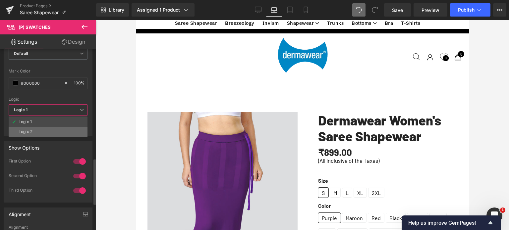
click at [23, 129] on div "Logic 2" at bounding box center [26, 131] width 14 height 5
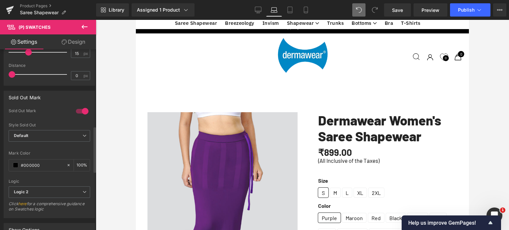
scroll to position [298, 0]
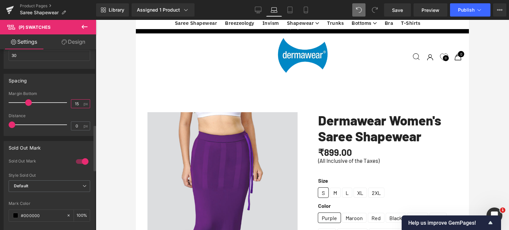
click at [80, 102] on input "15" at bounding box center [77, 104] width 12 height 8
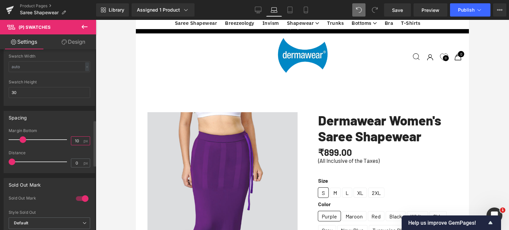
scroll to position [232, 0]
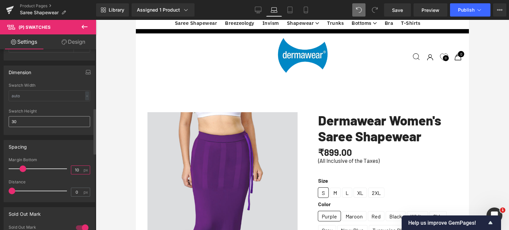
type input "10"
click at [21, 122] on input "30" at bounding box center [49, 121] width 81 height 11
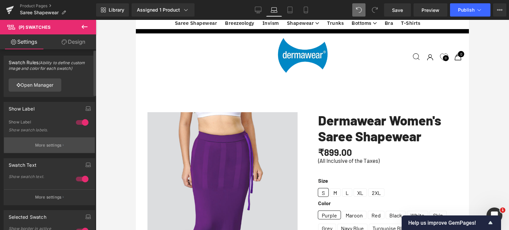
scroll to position [0, 0]
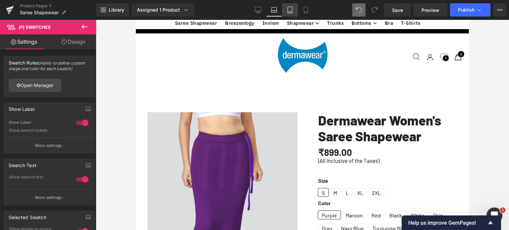
type input "25"
click at [291, 10] on icon at bounding box center [289, 10] width 7 height 7
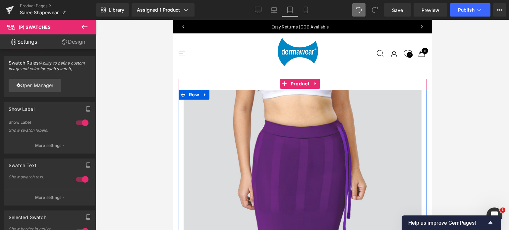
scroll to position [497, 0]
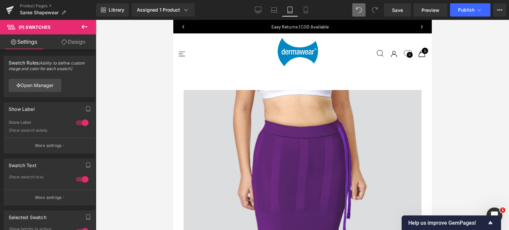
click at [78, 43] on link "Design" at bounding box center [73, 41] width 48 height 15
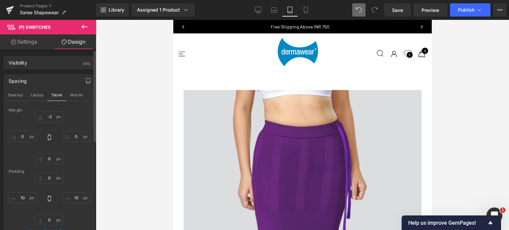
click at [28, 39] on link "Settings" at bounding box center [24, 41] width 48 height 15
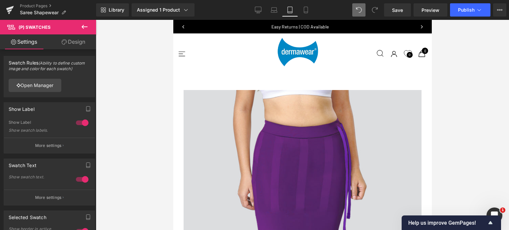
click at [83, 24] on icon at bounding box center [84, 27] width 8 height 8
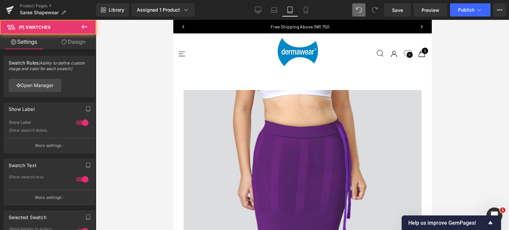
click at [80, 40] on link "Design" at bounding box center [73, 41] width 48 height 15
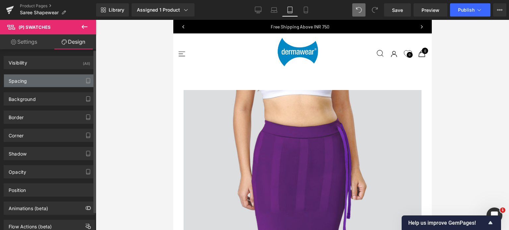
click at [20, 80] on div "Spacing" at bounding box center [18, 78] width 18 height 9
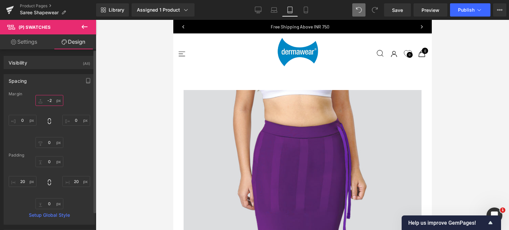
click at [53, 101] on input "-2" at bounding box center [49, 100] width 28 height 11
type input "-20"
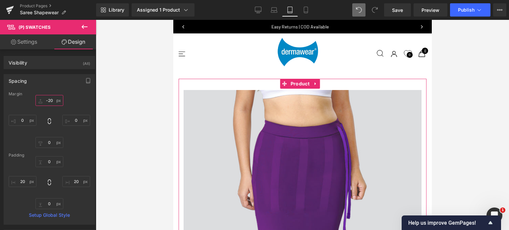
scroll to position [430, 0]
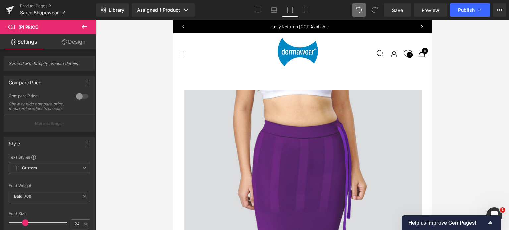
click at [78, 42] on link "Design" at bounding box center [73, 41] width 48 height 15
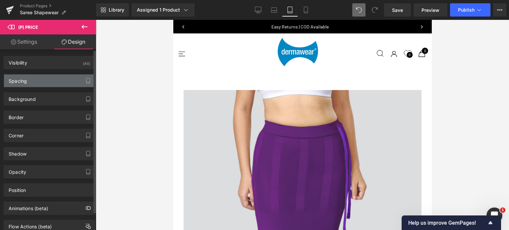
click at [23, 84] on div "Spacing" at bounding box center [49, 80] width 91 height 13
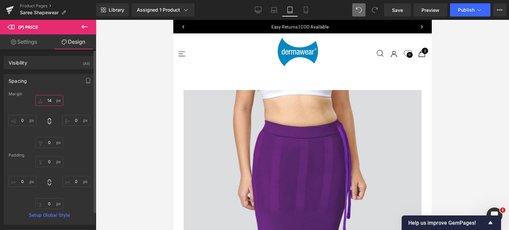
click at [53, 100] on input "14" at bounding box center [49, 100] width 28 height 11
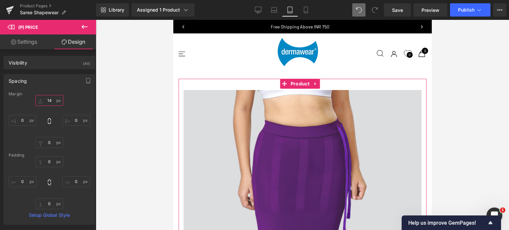
type input "0"
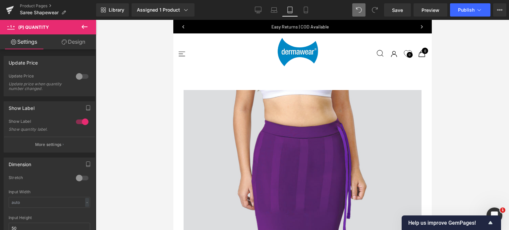
scroll to position [1986, 0]
click at [308, 8] on icon at bounding box center [305, 10] width 7 height 7
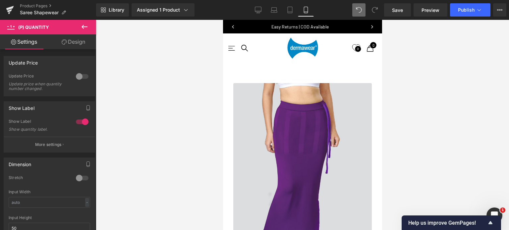
scroll to position [1747, 0]
click at [481, 13] on icon at bounding box center [478, 10] width 7 height 7
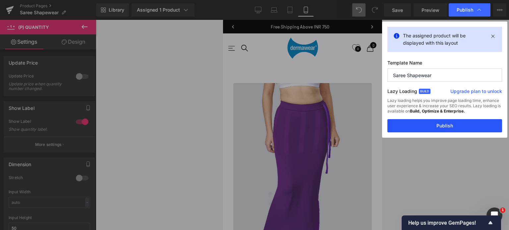
click at [448, 128] on button "Publish" at bounding box center [444, 125] width 115 height 13
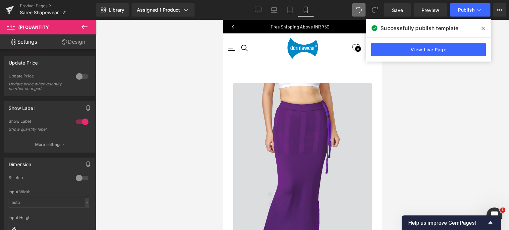
scroll to position [323, 0]
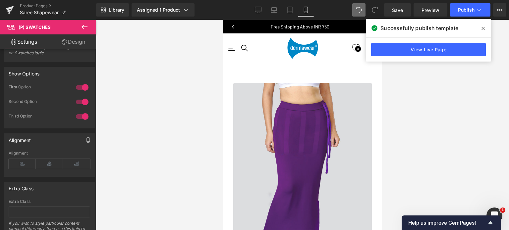
scroll to position [504, 0]
click at [69, 42] on link "Design" at bounding box center [73, 41] width 48 height 15
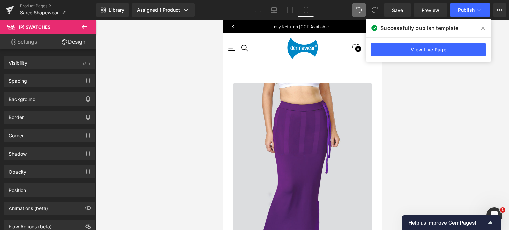
click at [27, 41] on link "Settings" at bounding box center [24, 41] width 48 height 15
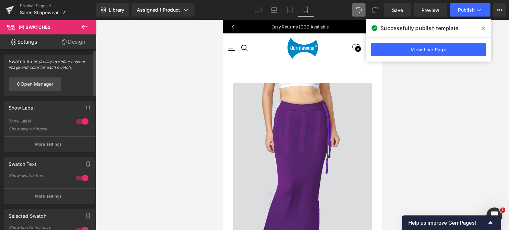
scroll to position [0, 0]
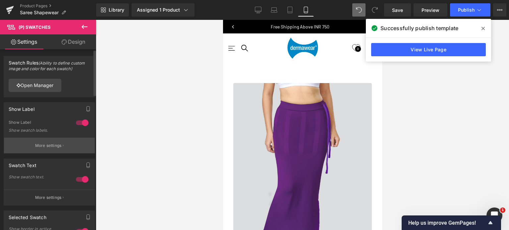
click at [52, 144] on p "More settings" at bounding box center [48, 146] width 26 height 6
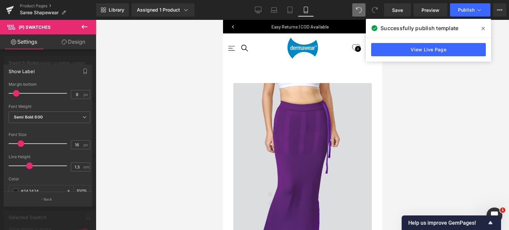
click at [85, 27] on icon at bounding box center [84, 27] width 8 height 8
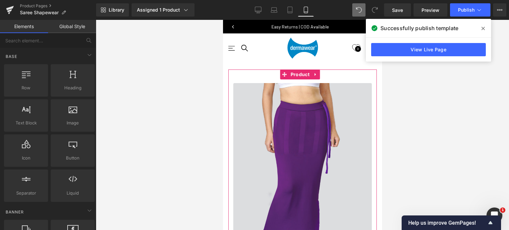
scroll to position [422, 0]
drag, startPoint x: 259, startPoint y: 58, endPoint x: 262, endPoint y: 59, distance: 3.4
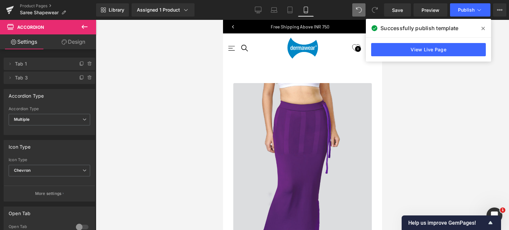
click at [85, 26] on icon at bounding box center [84, 27] width 6 height 4
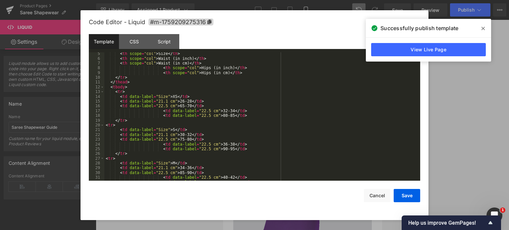
scroll to position [40, 0]
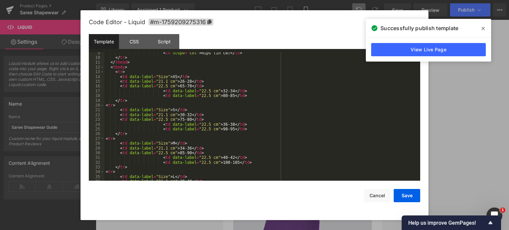
click at [193, 100] on div "< th scope = "col" > Hips (in cm) </ th > </ tr > </ thead > < tbody > < tr > <…" at bounding box center [260, 120] width 313 height 138
click at [218, 93] on div "< th scope = "col" > Hips (in cm) </ th > </ tr > </ thead > < tbody > < tr > <…" at bounding box center [260, 120] width 313 height 138
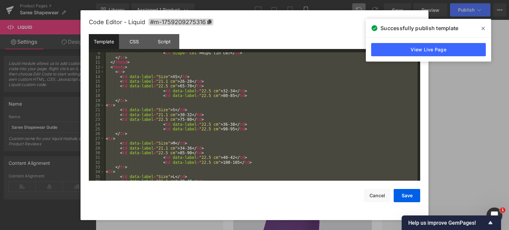
click at [482, 27] on icon at bounding box center [482, 28] width 3 height 3
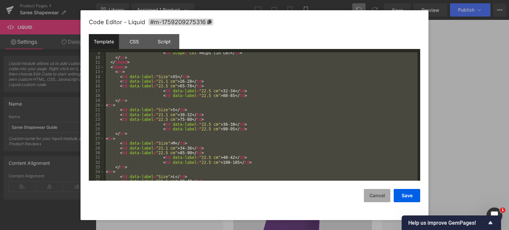
click at [372, 194] on button "Cancel" at bounding box center [377, 195] width 26 height 13
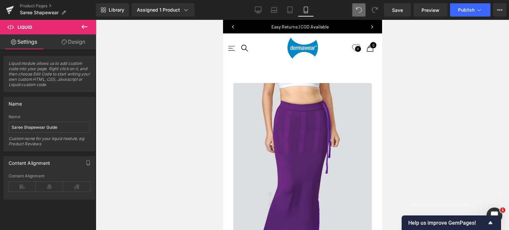
click at [77, 42] on link "Design" at bounding box center [73, 41] width 48 height 15
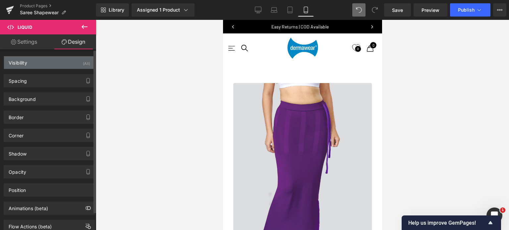
click at [23, 62] on div "Visibility" at bounding box center [18, 60] width 19 height 9
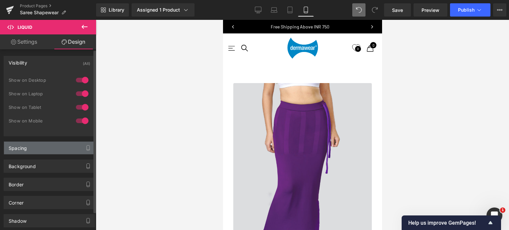
click at [29, 151] on div "Spacing" at bounding box center [49, 148] width 91 height 13
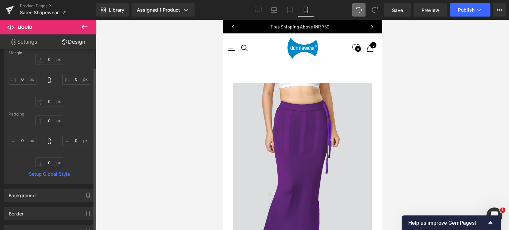
scroll to position [132, 0]
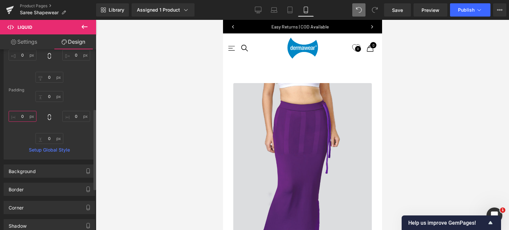
click at [26, 116] on input "text" at bounding box center [23, 116] width 28 height 11
type input "-10"
click at [75, 116] on input "text" at bounding box center [76, 116] width 28 height 11
type input "-"
type input "0"
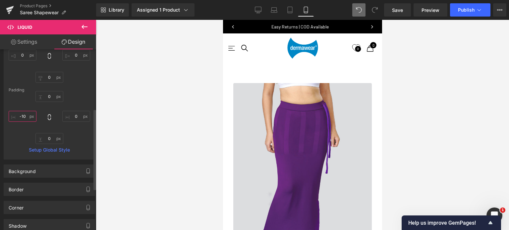
click at [22, 116] on input "-10" at bounding box center [23, 116] width 28 height 11
type input "0"
click at [83, 95] on div "0 0" at bounding box center [49, 117] width 81 height 53
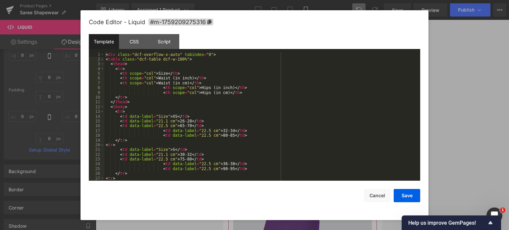
click at [131, 39] on div "CSS" at bounding box center [134, 41] width 30 height 15
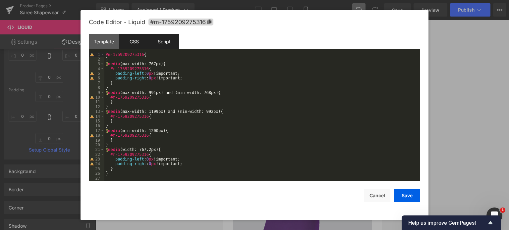
click at [163, 42] on div "Script" at bounding box center [164, 41] width 30 height 15
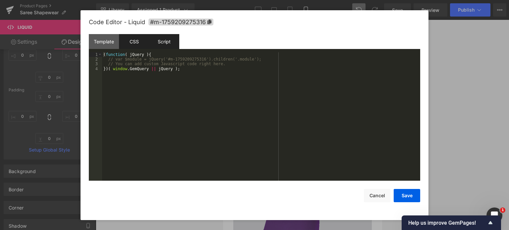
click at [139, 44] on div "CSS" at bounding box center [134, 41] width 30 height 15
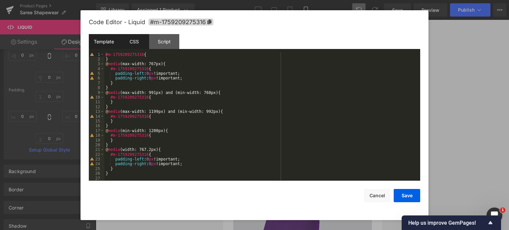
click at [107, 40] on div "Template" at bounding box center [104, 41] width 30 height 15
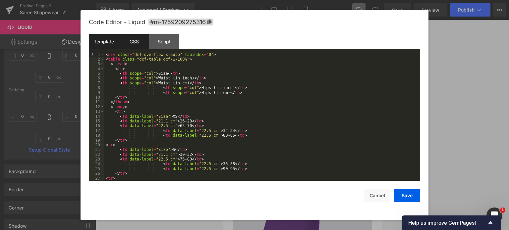
click at [135, 41] on div "CSS" at bounding box center [134, 41] width 30 height 15
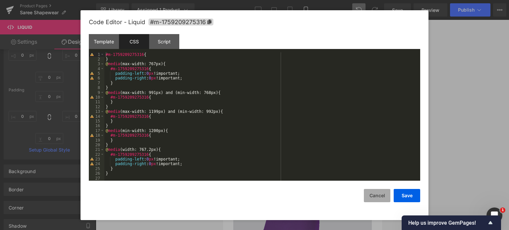
click at [373, 196] on button "Cancel" at bounding box center [377, 195] width 26 height 13
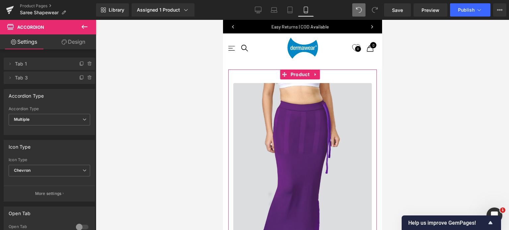
scroll to position [91, 0]
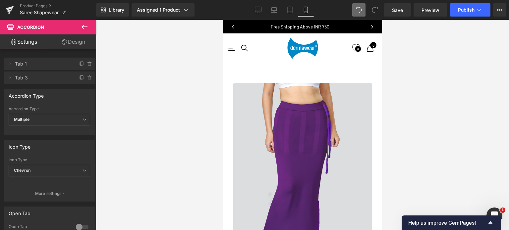
click at [88, 26] on icon at bounding box center [84, 27] width 8 height 8
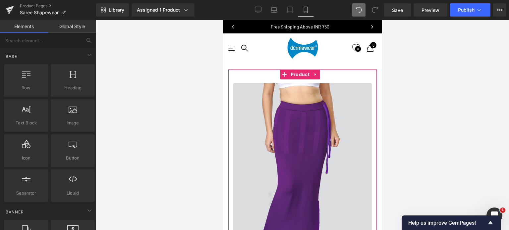
scroll to position [422, 0]
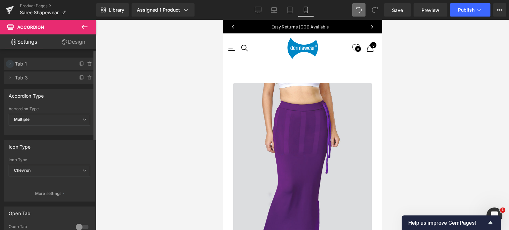
click at [9, 65] on icon at bounding box center [9, 63] width 5 height 5
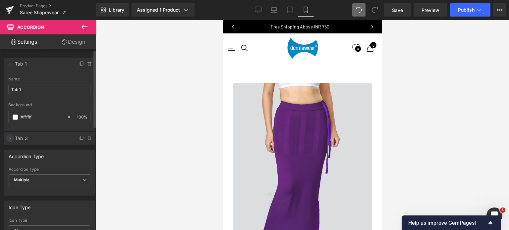
click at [9, 138] on icon at bounding box center [9, 138] width 5 height 5
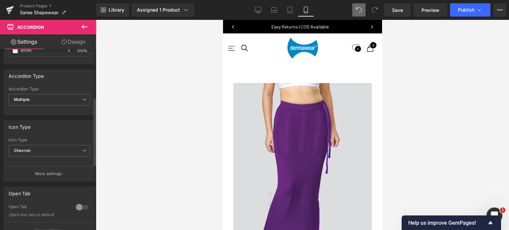
scroll to position [166, 0]
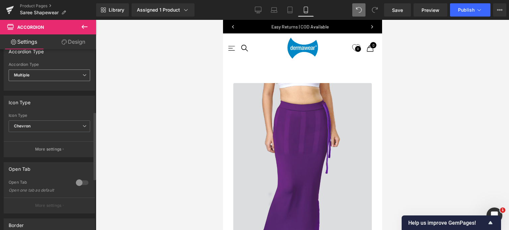
click at [41, 72] on span "Multiple" at bounding box center [49, 76] width 81 height 12
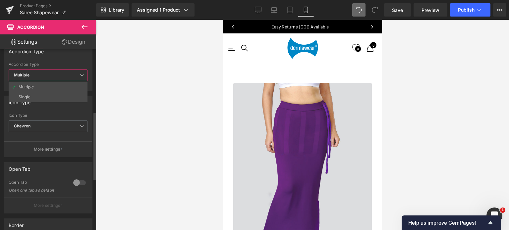
click at [41, 72] on span "Multiple" at bounding box center [48, 76] width 79 height 12
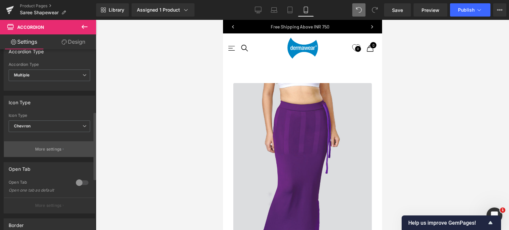
click at [42, 147] on p "More settings" at bounding box center [48, 149] width 26 height 6
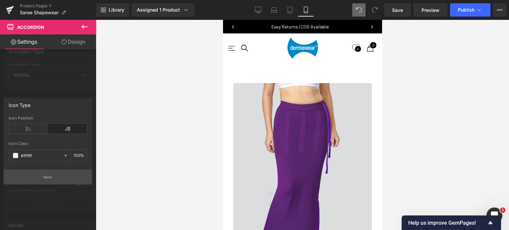
click at [45, 177] on p "Back" at bounding box center [48, 177] width 9 height 5
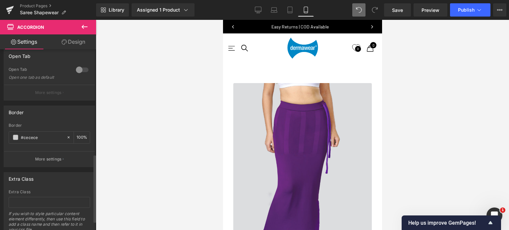
scroll to position [298, 0]
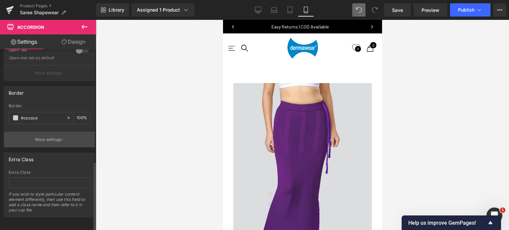
click at [53, 140] on p "More settings" at bounding box center [48, 140] width 26 height 6
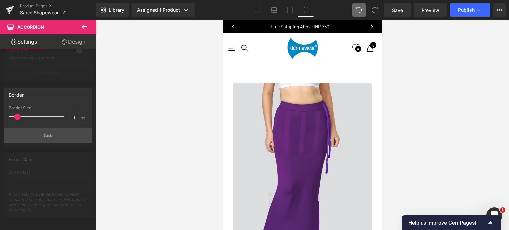
click at [45, 140] on button "Back" at bounding box center [48, 135] width 88 height 15
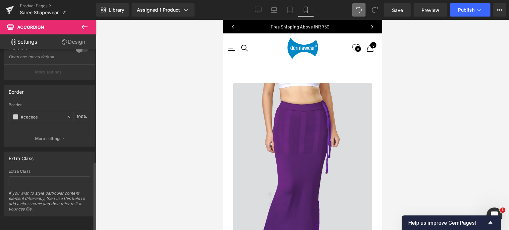
scroll to position [302, 0]
click at [75, 40] on link "Design" at bounding box center [73, 41] width 48 height 15
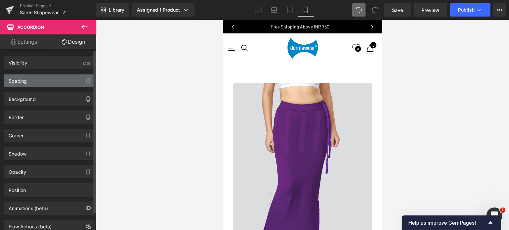
click at [29, 80] on div "Spacing" at bounding box center [49, 80] width 91 height 13
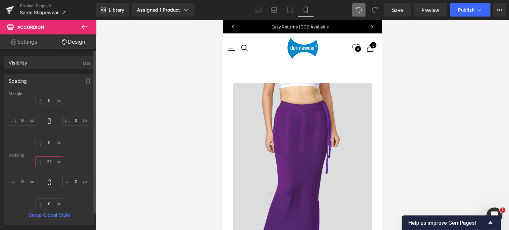
click at [56, 161] on input "22" at bounding box center [49, 161] width 28 height 11
type input "1"
type input "22"
click at [26, 121] on input "0" at bounding box center [23, 120] width 28 height 11
type input "-10"
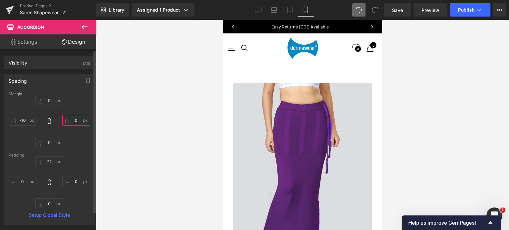
click at [78, 121] on input "0" at bounding box center [76, 120] width 28 height 11
type input "-10"
click at [86, 25] on icon at bounding box center [84, 27] width 8 height 8
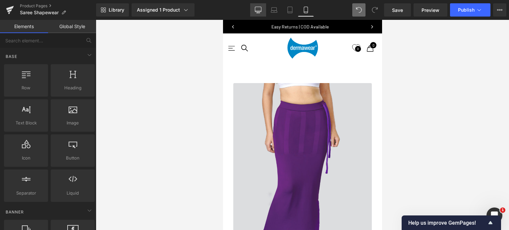
click at [260, 11] on icon at bounding box center [258, 11] width 6 height 0
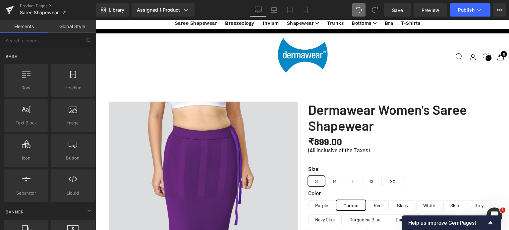
scroll to position [273, 0]
click at [305, 12] on icon at bounding box center [306, 12] width 4 height 0
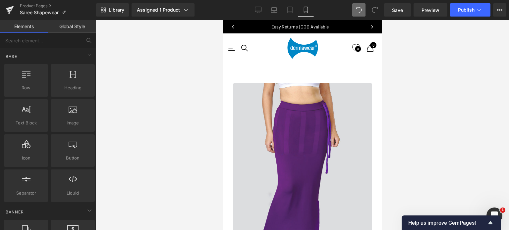
scroll to position [350, 0]
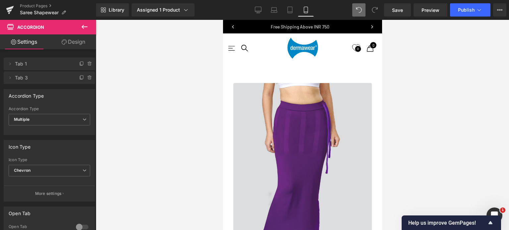
click at [76, 43] on link "Design" at bounding box center [73, 41] width 48 height 15
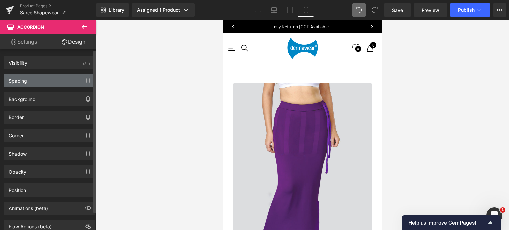
click at [26, 85] on div "Spacing" at bounding box center [49, 80] width 91 height 13
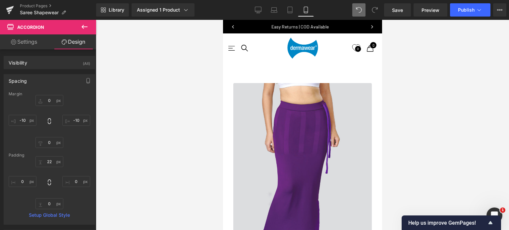
click at [84, 26] on icon at bounding box center [84, 27] width 8 height 8
